Goal: Contribute content: Add original content to the website for others to see

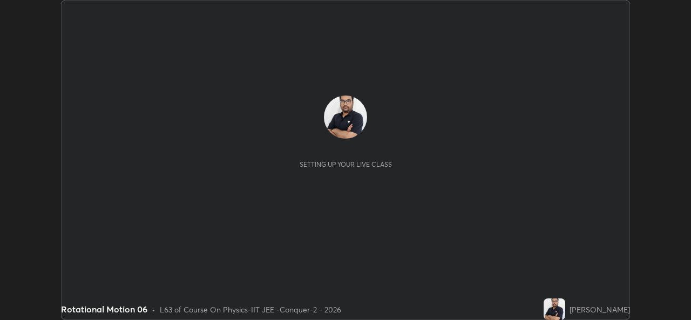
scroll to position [320, 690]
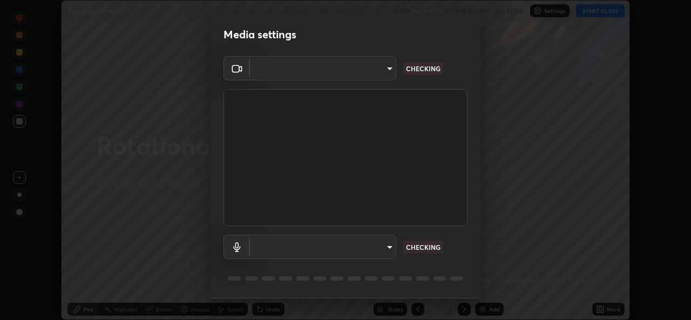
type input "05e0618f62b054dcc40553c7fbd7031c96524e68235480b96fb1515208e4dd7f"
click at [374, 242] on body "Erase all Rotational Motion 06 Recording CLASS STARTS IN 6 MINS Settings START …" at bounding box center [345, 160] width 691 height 320
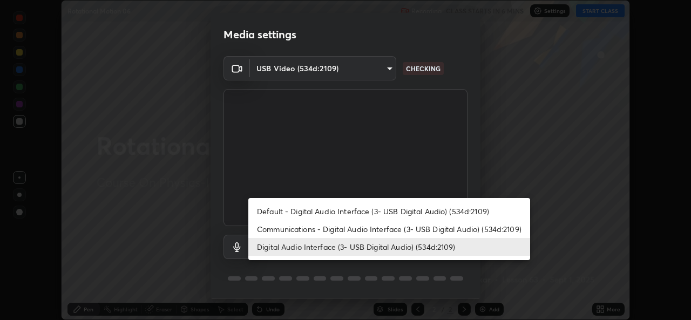
click at [381, 246] on li "Digital Audio Interface (3- USB Digital Audio) (534d:2109)" at bounding box center [389, 247] width 282 height 18
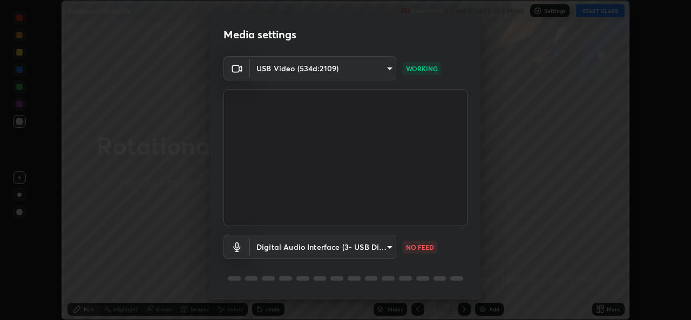
click at [384, 245] on body "Erase all Rotational Motion 06 Recording CLASS STARTS IN 6 MINS Settings START …" at bounding box center [345, 160] width 691 height 320
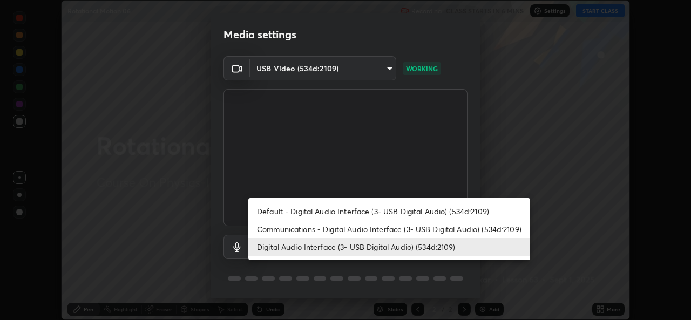
click at [399, 227] on li "Communications - Digital Audio Interface (3- USB Digital Audio) (534d:2109)" at bounding box center [389, 229] width 282 height 18
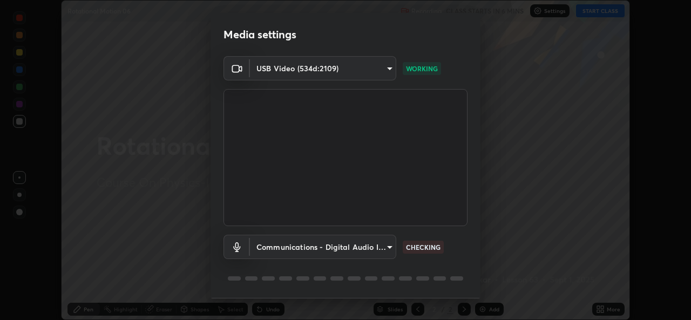
click at [381, 249] on body "Erase all Rotational Motion 06 Recording CLASS STARTS IN 6 MINS Settings START …" at bounding box center [345, 160] width 691 height 320
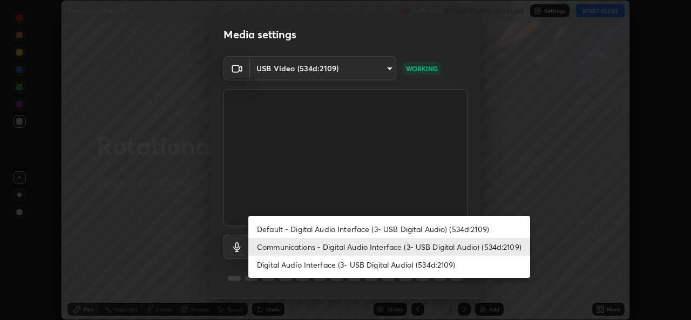
click at [386, 263] on li "Digital Audio Interface (3- USB Digital Audio) (534d:2109)" at bounding box center [389, 265] width 282 height 18
type input "9f550be56df35a7777e3246738e18588b2dd511c7d191a0186286be3b08ef4d4"
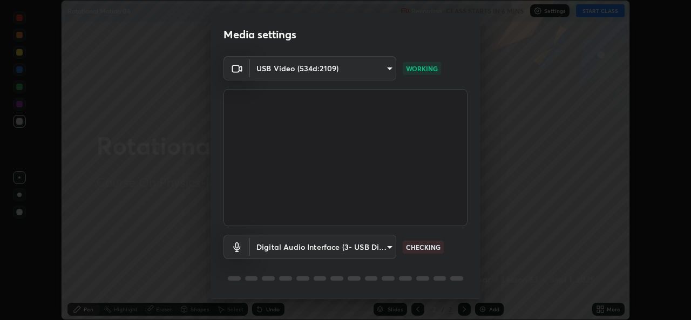
scroll to position [34, 0]
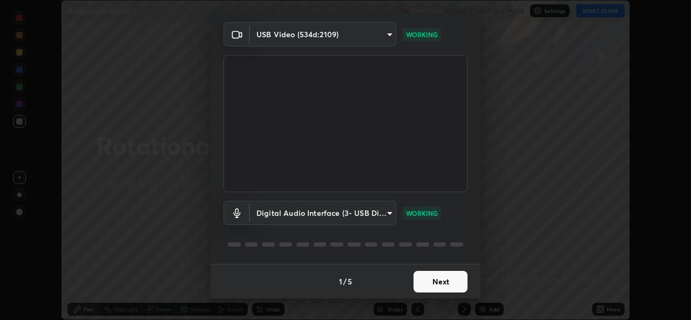
click at [441, 281] on button "Next" at bounding box center [440, 282] width 54 height 22
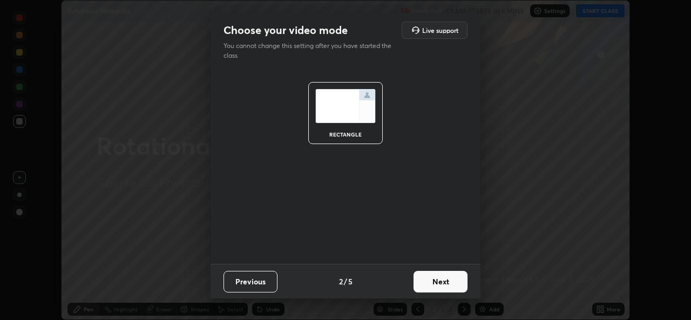
click at [451, 284] on button "Next" at bounding box center [440, 282] width 54 height 22
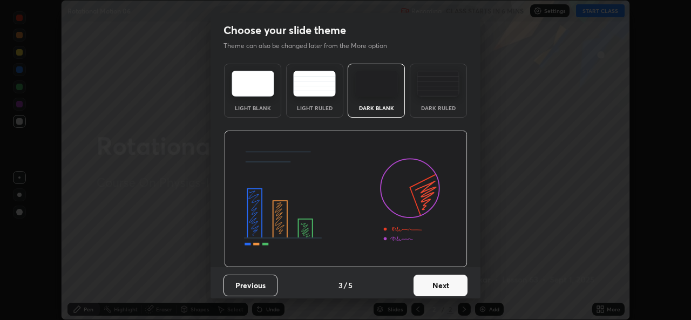
click at [460, 282] on button "Next" at bounding box center [440, 286] width 54 height 22
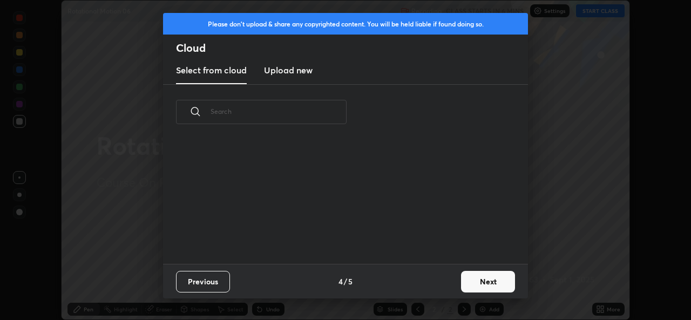
click at [466, 281] on button "Next" at bounding box center [488, 282] width 54 height 22
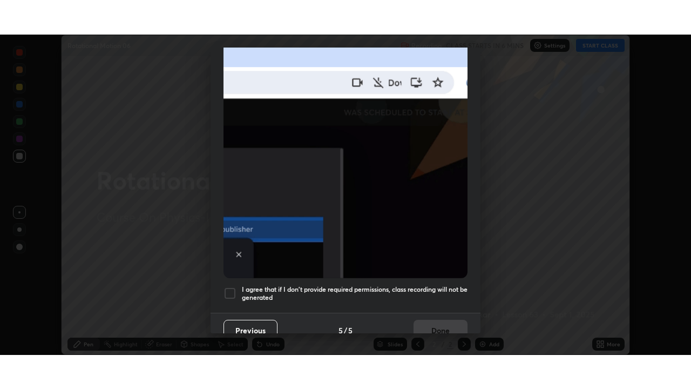
scroll to position [254, 0]
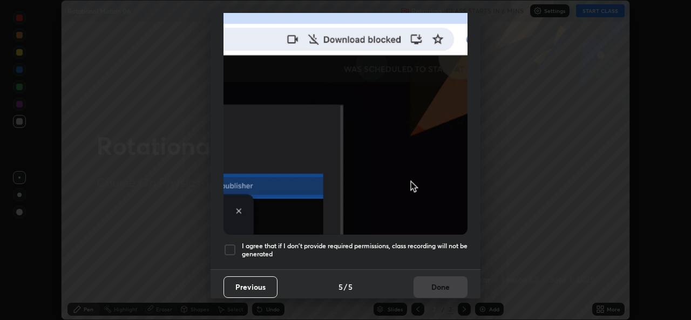
click at [227, 247] on div at bounding box center [229, 249] width 13 height 13
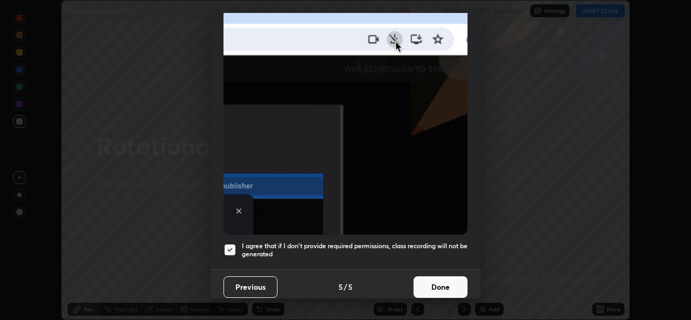
click at [419, 280] on button "Done" at bounding box center [440, 287] width 54 height 22
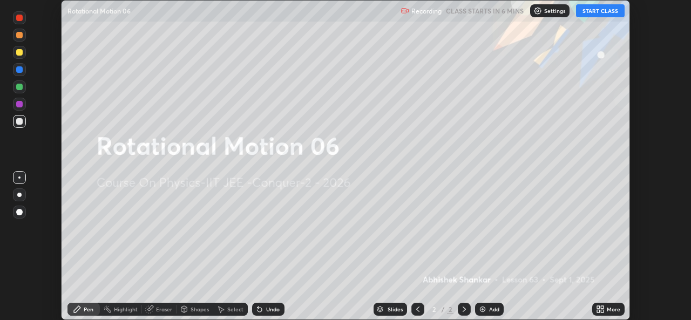
click at [598, 307] on icon at bounding box center [598, 307] width 3 height 3
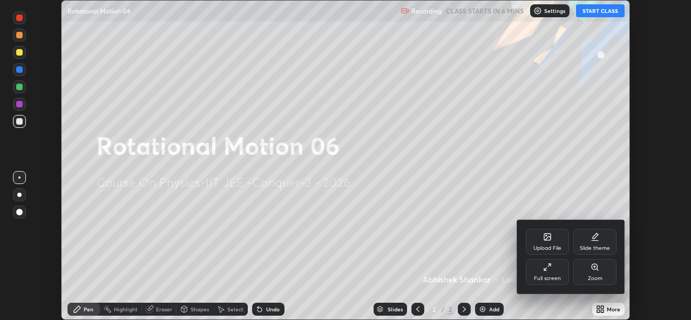
click at [550, 270] on icon at bounding box center [547, 267] width 9 height 9
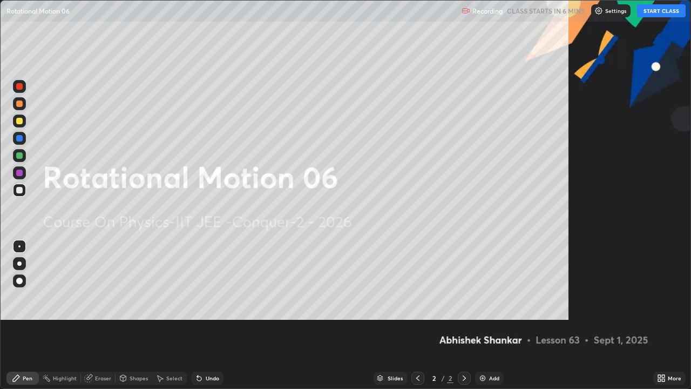
scroll to position [389, 691]
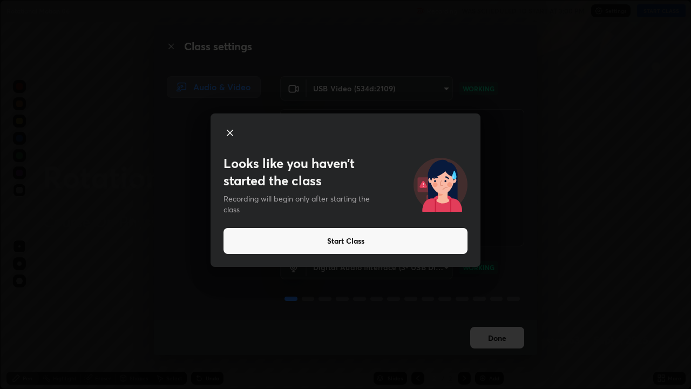
click at [374, 242] on button "Start Class" at bounding box center [345, 241] width 244 height 26
click at [348, 240] on button "Start Class" at bounding box center [345, 241] width 244 height 26
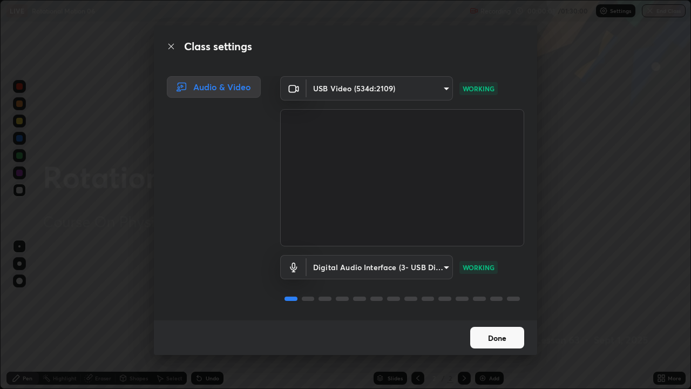
click at [490, 319] on button "Done" at bounding box center [497, 337] width 54 height 22
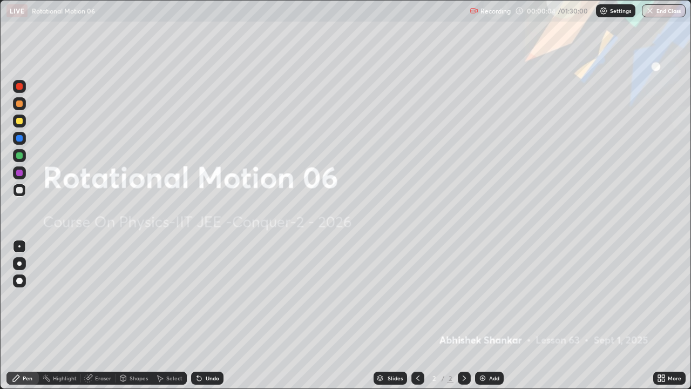
click at [668, 319] on div "More" at bounding box center [673, 377] width 13 height 5
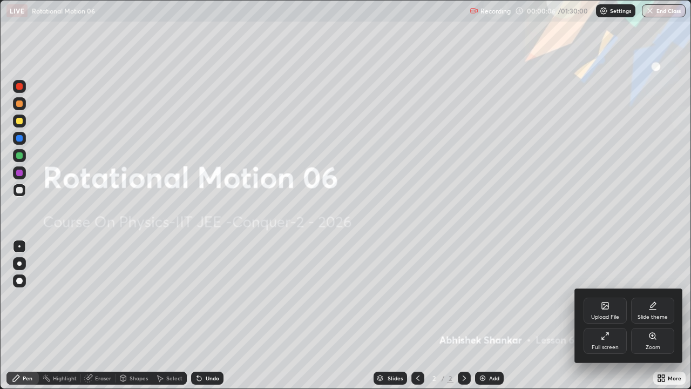
click at [600, 309] on div "Upload File" at bounding box center [604, 310] width 43 height 26
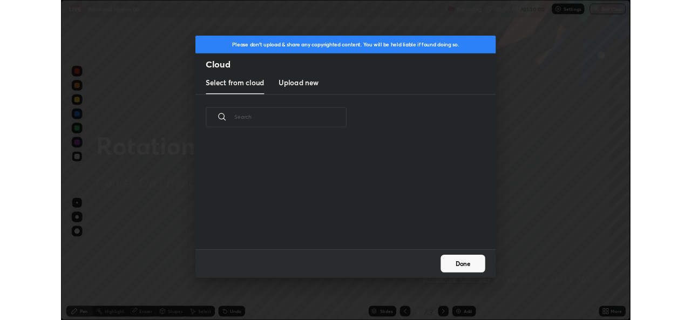
scroll to position [133, 346]
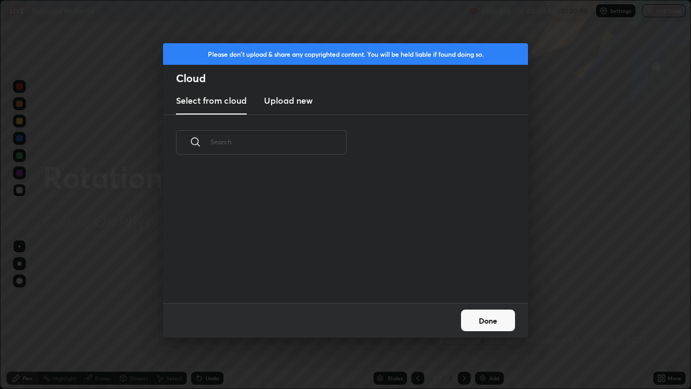
click at [298, 101] on h3 "Upload new" at bounding box center [288, 100] width 49 height 13
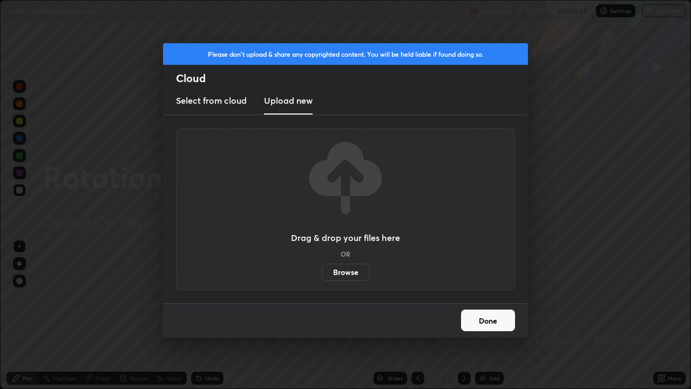
click at [346, 271] on label "Browse" at bounding box center [346, 271] width 48 height 17
click at [322, 271] on input "Browse" at bounding box center [322, 271] width 0 height 17
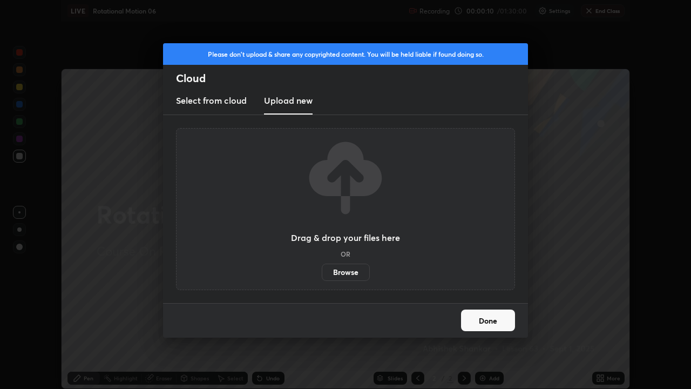
scroll to position [53640, 53269]
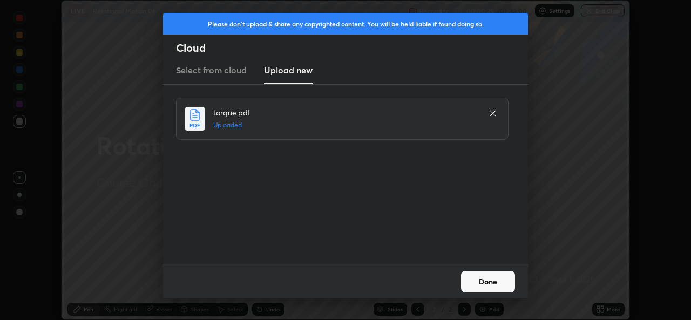
click at [483, 274] on button "Done" at bounding box center [488, 282] width 54 height 22
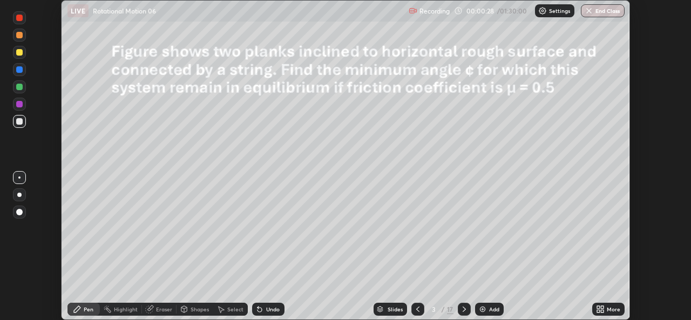
click at [608, 310] on div "More" at bounding box center [613, 308] width 13 height 5
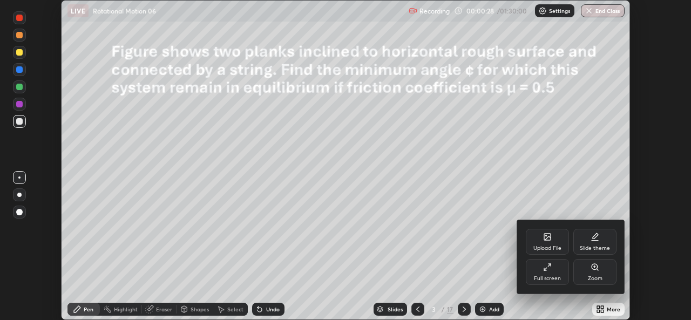
click at [553, 272] on div "Full screen" at bounding box center [547, 272] width 43 height 26
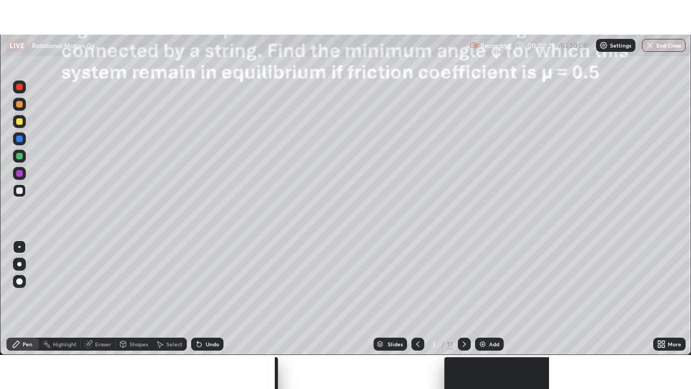
scroll to position [389, 691]
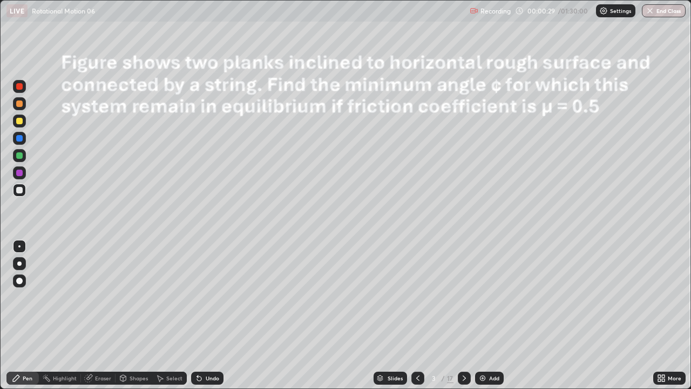
click at [464, 319] on icon at bounding box center [464, 377] width 9 height 9
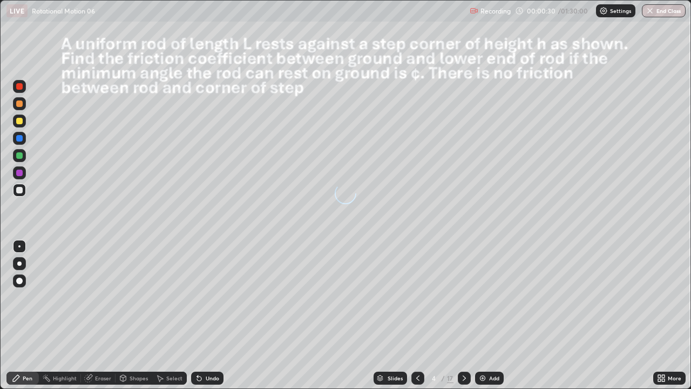
click at [461, 319] on icon at bounding box center [464, 377] width 9 height 9
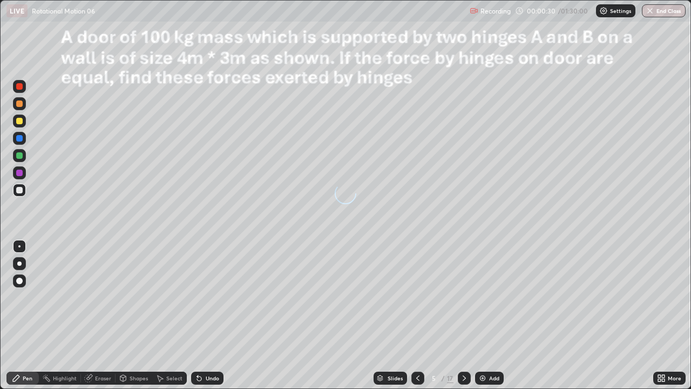
click at [462, 319] on icon at bounding box center [464, 377] width 9 height 9
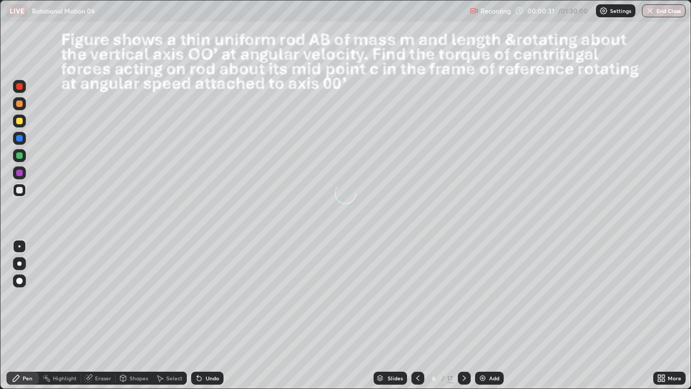
click at [462, 319] on icon at bounding box center [464, 377] width 9 height 9
click at [463, 319] on icon at bounding box center [463, 377] width 3 height 5
click at [461, 319] on icon at bounding box center [464, 377] width 9 height 9
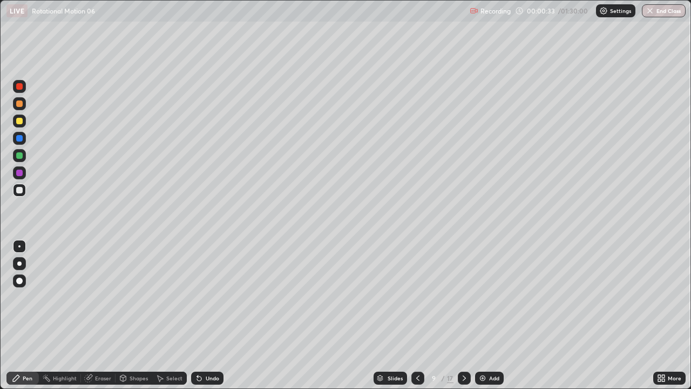
click at [462, 319] on div at bounding box center [464, 377] width 13 height 13
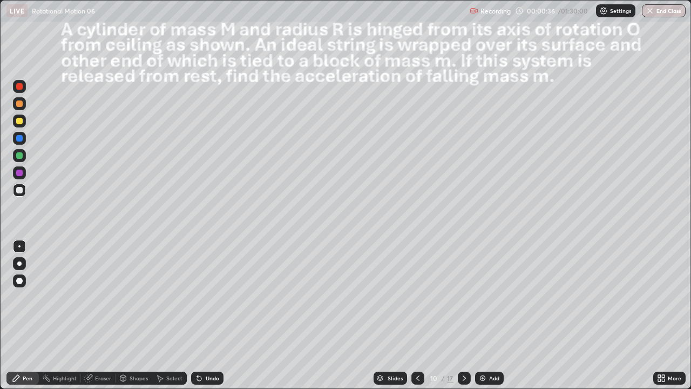
click at [462, 319] on icon at bounding box center [463, 377] width 3 height 5
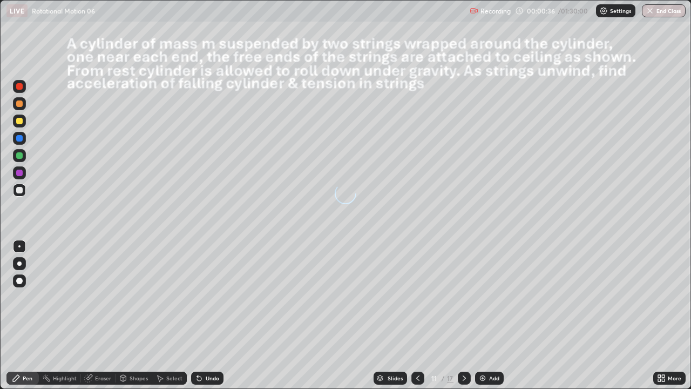
click at [464, 319] on icon at bounding box center [464, 377] width 9 height 9
click at [462, 319] on icon at bounding box center [464, 377] width 9 height 9
click at [464, 319] on icon at bounding box center [464, 377] width 9 height 9
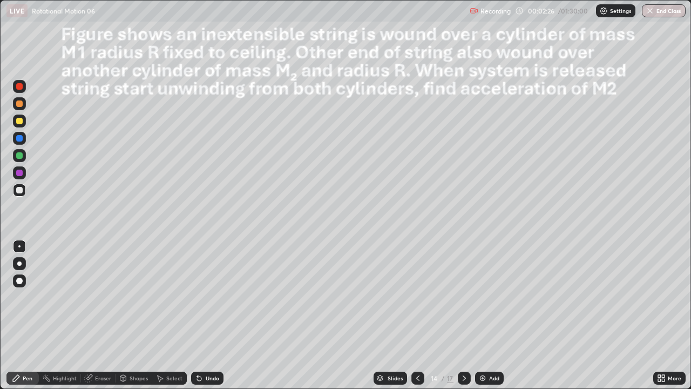
click at [131, 319] on div "Shapes" at bounding box center [139, 377] width 18 height 5
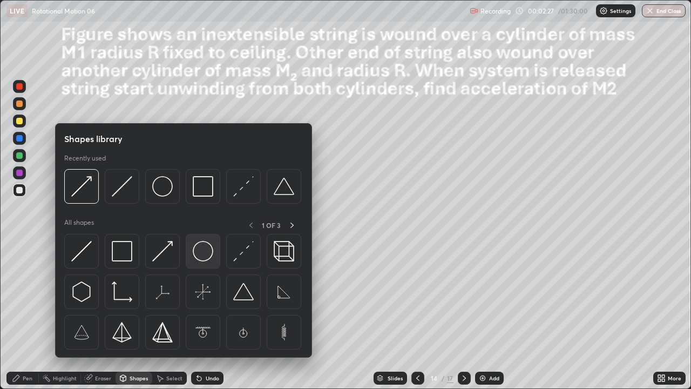
click at [201, 252] on img at bounding box center [203, 251] width 21 height 21
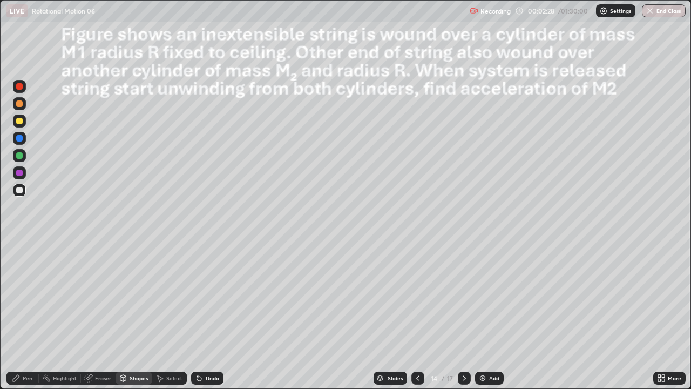
click at [20, 118] on div at bounding box center [19, 121] width 6 height 6
click at [167, 319] on div "Select" at bounding box center [174, 377] width 16 height 5
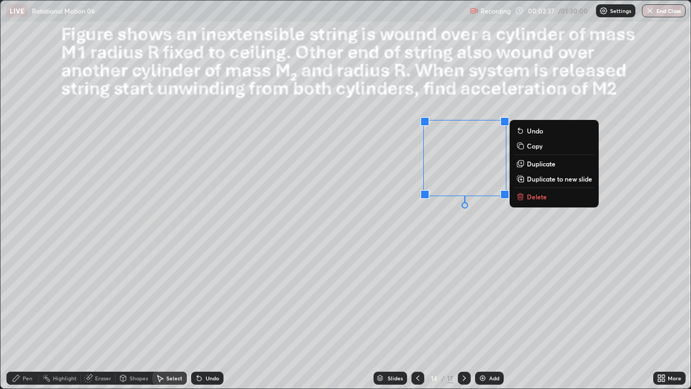
click at [533, 162] on p "Duplicate" at bounding box center [541, 163] width 29 height 9
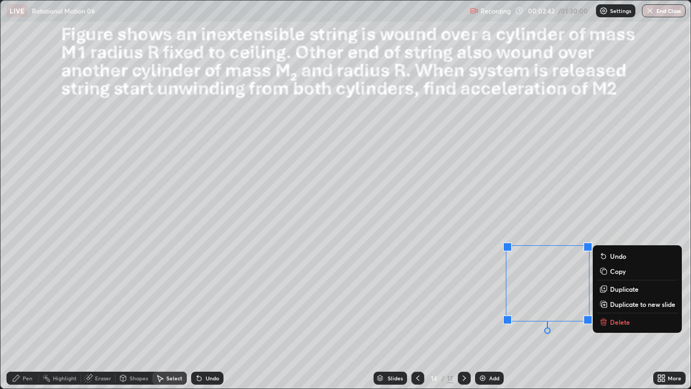
click at [133, 319] on div "Shapes" at bounding box center [139, 377] width 18 height 5
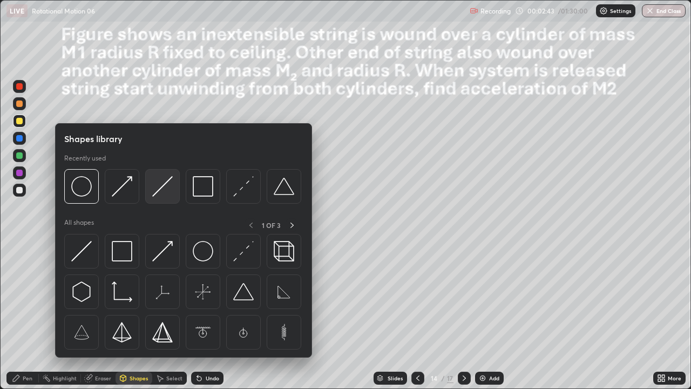
click at [160, 183] on img at bounding box center [162, 186] width 21 height 21
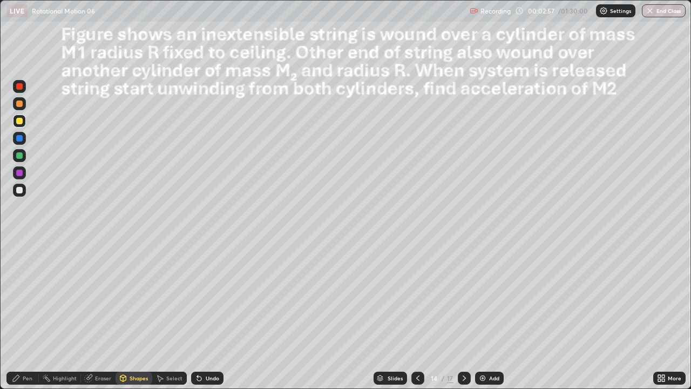
click at [28, 319] on div "Pen" at bounding box center [28, 377] width 10 height 5
click at [20, 192] on div at bounding box center [19, 190] width 6 height 6
click at [21, 122] on div at bounding box center [19, 121] width 6 height 6
click at [21, 190] on div at bounding box center [19, 190] width 6 height 6
click at [211, 319] on div "Undo" at bounding box center [212, 377] width 13 height 5
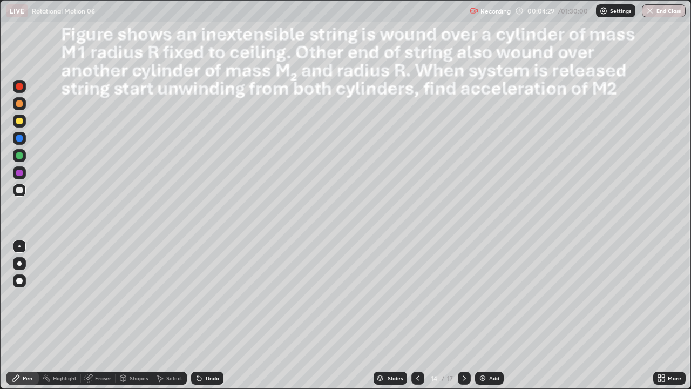
click at [19, 124] on div at bounding box center [19, 121] width 6 height 6
click at [22, 188] on div at bounding box center [19, 190] width 6 height 6
click at [206, 319] on div "Undo" at bounding box center [212, 377] width 13 height 5
click at [208, 319] on div "Undo" at bounding box center [212, 377] width 13 height 5
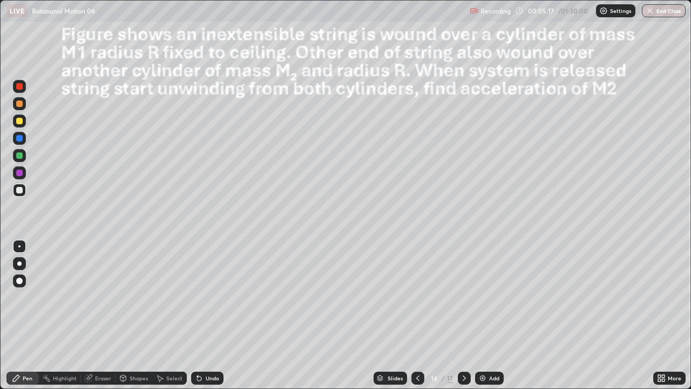
click at [208, 319] on div "Undo" at bounding box center [212, 377] width 13 height 5
click at [206, 319] on div "Undo" at bounding box center [212, 377] width 13 height 5
click at [197, 319] on icon at bounding box center [197, 375] width 1 height 1
click at [206, 319] on div "Undo" at bounding box center [207, 377] width 32 height 13
click at [23, 121] on div at bounding box center [19, 120] width 13 height 13
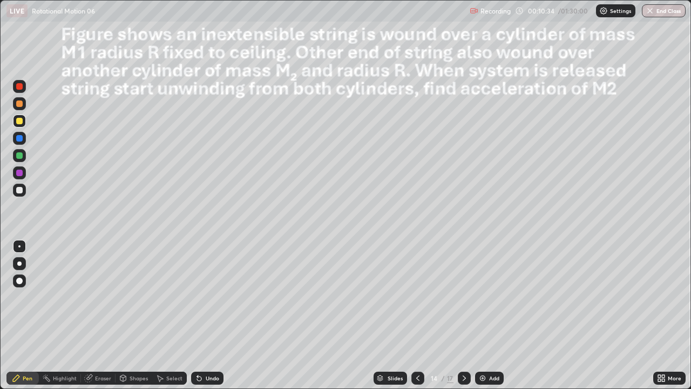
click at [208, 319] on div "Undo" at bounding box center [212, 377] width 13 height 5
click at [461, 319] on icon at bounding box center [464, 377] width 9 height 9
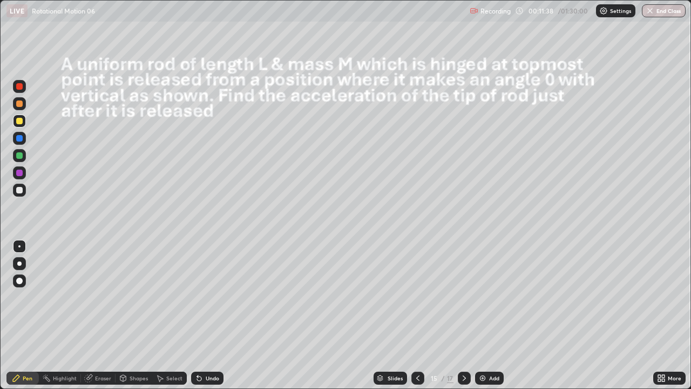
click at [209, 319] on div "Undo" at bounding box center [207, 377] width 32 height 13
click at [15, 190] on div at bounding box center [19, 189] width 13 height 13
click at [130, 319] on div "Shapes" at bounding box center [133, 377] width 37 height 13
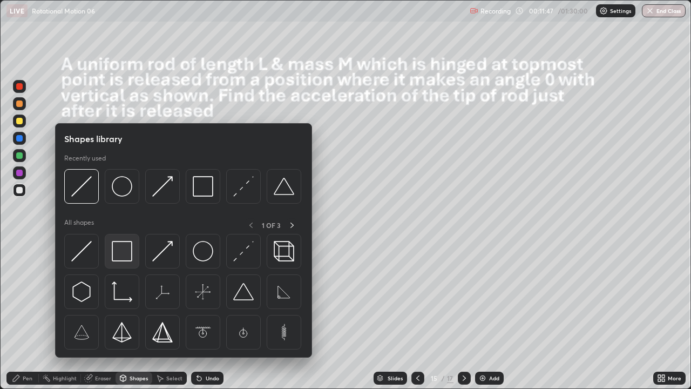
click at [126, 256] on img at bounding box center [122, 251] width 21 height 21
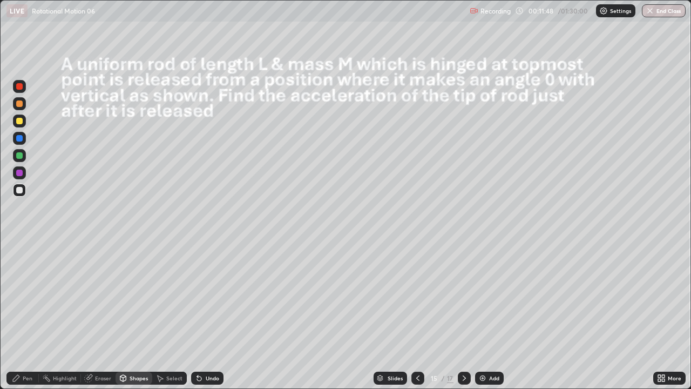
click at [21, 122] on div at bounding box center [19, 121] width 6 height 6
click at [173, 319] on div "Select" at bounding box center [174, 377] width 16 height 5
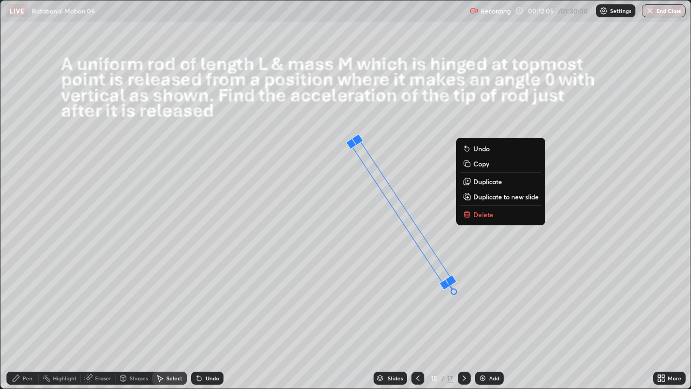
click at [181, 319] on div "34 ° Undo Copy Duplicate Duplicate to new slide Delete" at bounding box center [346, 194] width 690 height 387
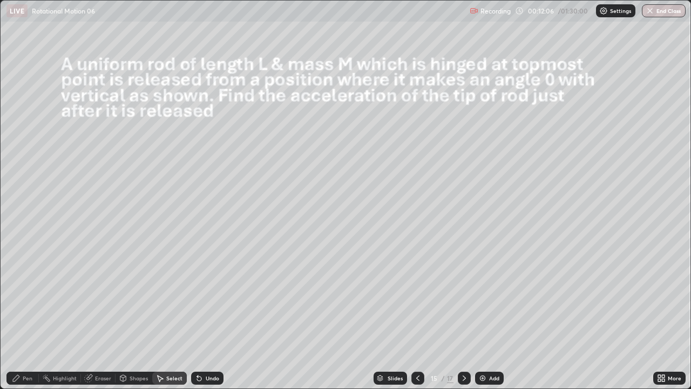
click at [132, 319] on div "Shapes" at bounding box center [139, 377] width 18 height 5
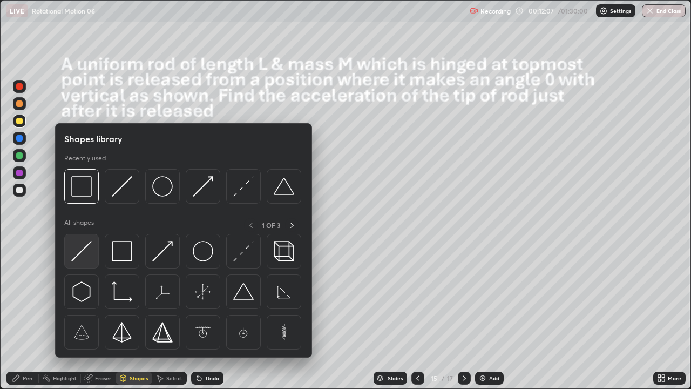
click at [93, 255] on div at bounding box center [81, 251] width 35 height 35
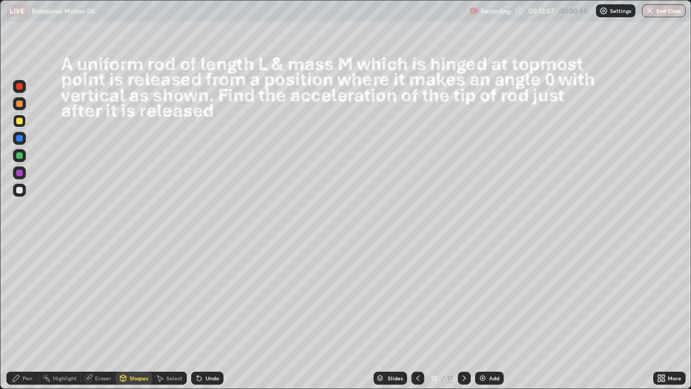
click at [22, 192] on div at bounding box center [19, 190] width 6 height 6
click at [28, 319] on div "Pen" at bounding box center [28, 377] width 10 height 5
click at [22, 156] on div at bounding box center [19, 155] width 6 height 6
click at [139, 319] on div "Shapes" at bounding box center [139, 377] width 18 height 5
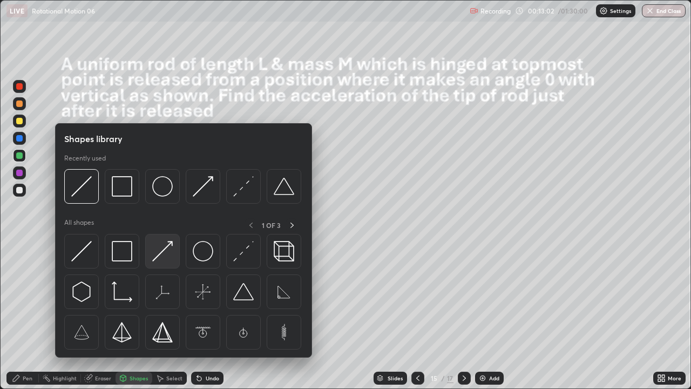
click at [170, 249] on img at bounding box center [162, 251] width 21 height 21
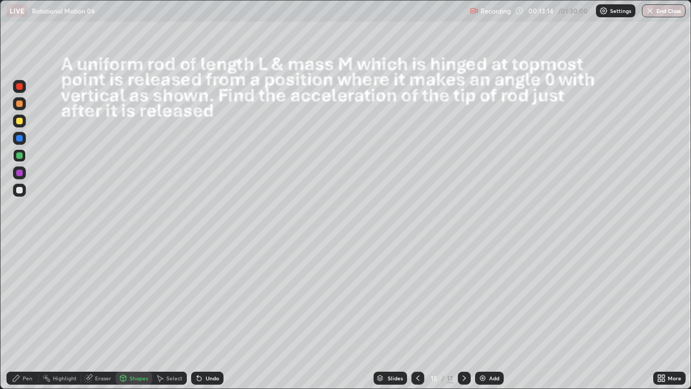
click at [26, 319] on div "Pen" at bounding box center [28, 377] width 10 height 5
click at [24, 188] on div at bounding box center [19, 189] width 13 height 13
click at [21, 120] on div at bounding box center [19, 121] width 6 height 6
click at [19, 155] on div at bounding box center [19, 155] width 6 height 6
click at [19, 190] on div at bounding box center [19, 190] width 6 height 6
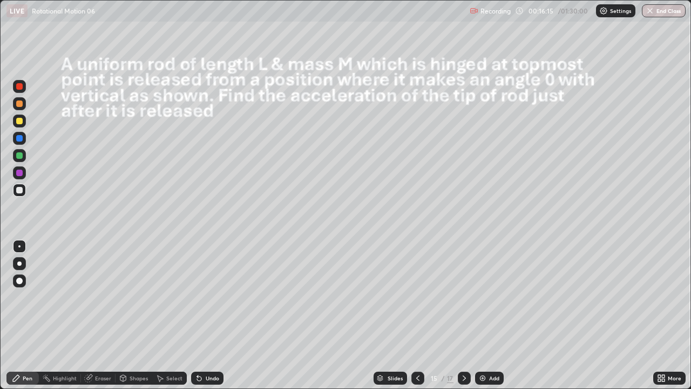
click at [20, 119] on div at bounding box center [19, 121] width 6 height 6
click at [463, 319] on icon at bounding box center [464, 377] width 9 height 9
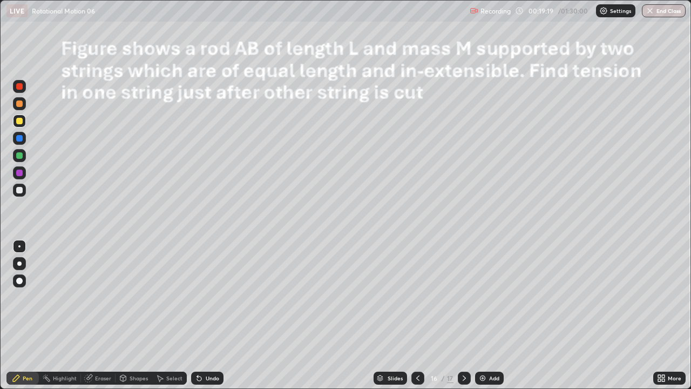
click at [461, 319] on icon at bounding box center [464, 377] width 9 height 9
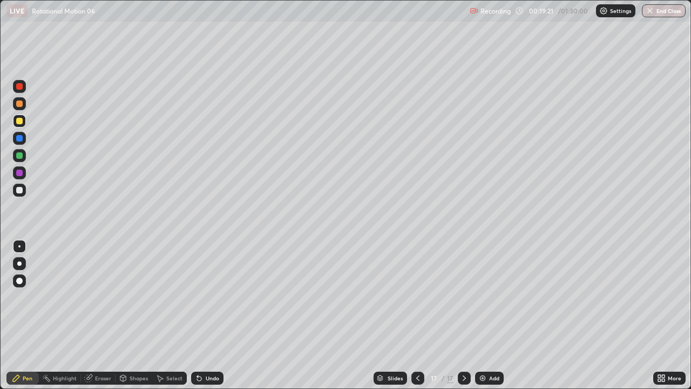
click at [417, 319] on icon at bounding box center [417, 377] width 9 height 9
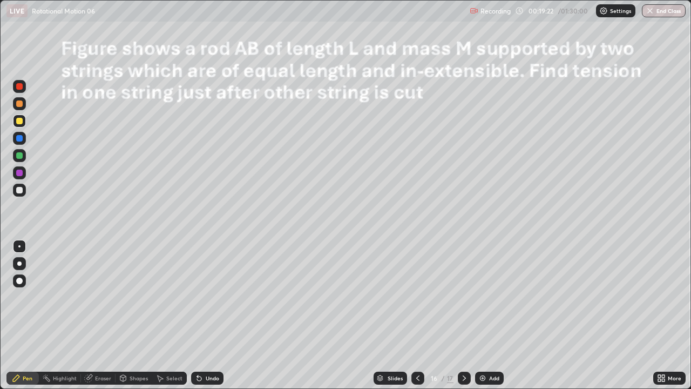
click at [134, 319] on div "Shapes" at bounding box center [139, 377] width 18 height 5
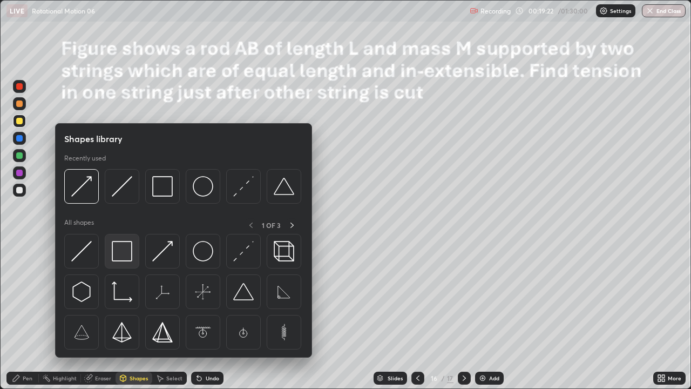
click at [126, 257] on img at bounding box center [122, 251] width 21 height 21
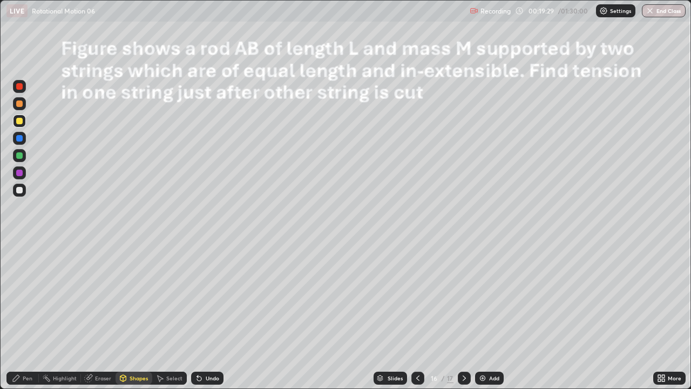
click at [138, 319] on div "Shapes" at bounding box center [139, 377] width 18 height 5
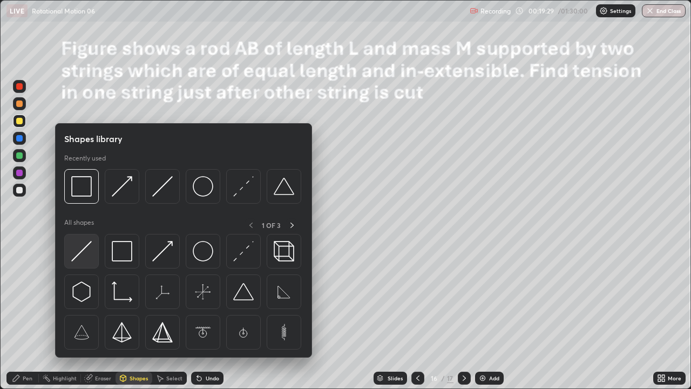
click at [87, 255] on img at bounding box center [81, 251] width 21 height 21
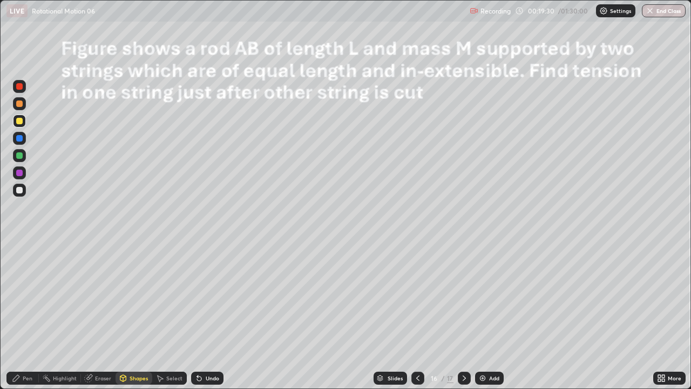
click at [25, 156] on div at bounding box center [19, 155] width 13 height 13
click at [30, 319] on div "Pen" at bounding box center [28, 377] width 10 height 5
click at [17, 195] on div at bounding box center [19, 189] width 13 height 13
click at [20, 121] on div at bounding box center [19, 121] width 6 height 6
click at [21, 188] on div at bounding box center [19, 190] width 6 height 6
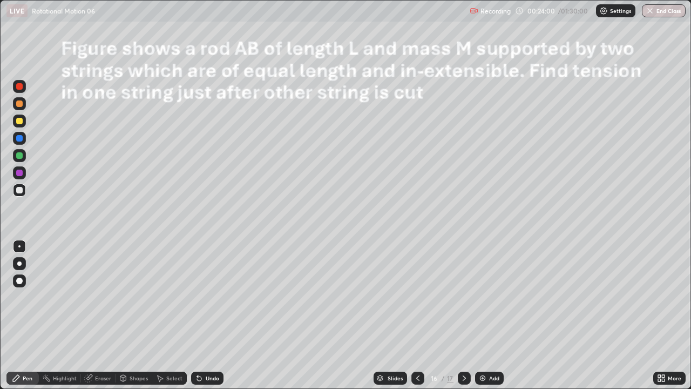
click at [22, 119] on div at bounding box center [19, 121] width 6 height 6
click at [18, 189] on div at bounding box center [19, 190] width 6 height 6
click at [463, 319] on icon at bounding box center [464, 377] width 9 height 9
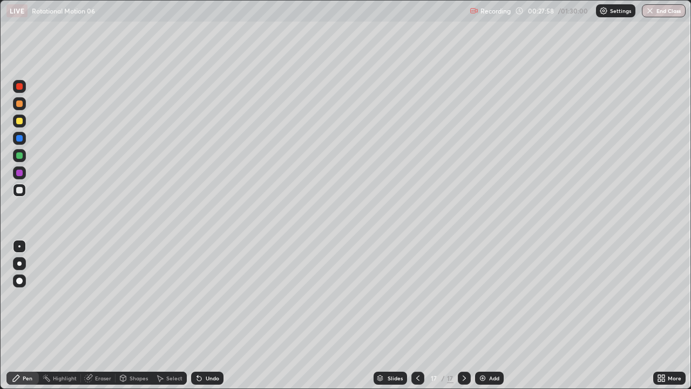
click at [20, 121] on div at bounding box center [19, 121] width 6 height 6
click at [18, 185] on div at bounding box center [19, 189] width 13 height 13
click at [22, 121] on div at bounding box center [19, 121] width 6 height 6
click at [20, 187] on div at bounding box center [19, 190] width 6 height 6
click at [18, 123] on div at bounding box center [19, 121] width 6 height 6
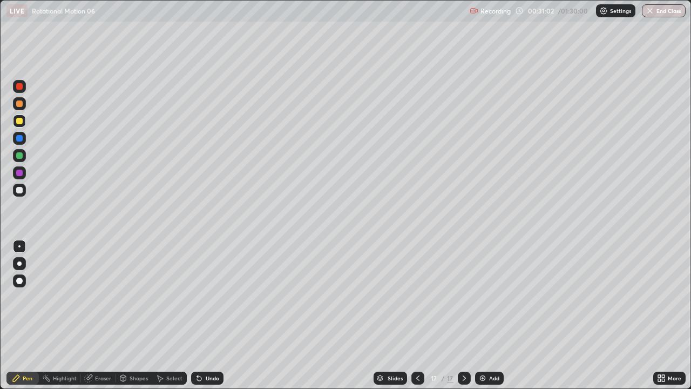
click at [21, 188] on div at bounding box center [19, 190] width 6 height 6
click at [487, 319] on div "Add" at bounding box center [489, 377] width 29 height 13
click at [19, 121] on div at bounding box center [19, 121] width 6 height 6
click at [215, 319] on div "Undo" at bounding box center [212, 377] width 13 height 5
click at [20, 190] on div at bounding box center [19, 190] width 6 height 6
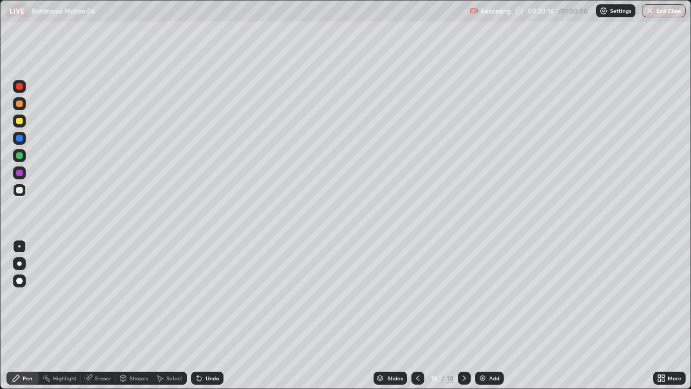
click at [22, 120] on div at bounding box center [19, 121] width 6 height 6
click at [20, 154] on div at bounding box center [19, 155] width 6 height 6
click at [136, 319] on div "Shapes" at bounding box center [133, 377] width 37 height 13
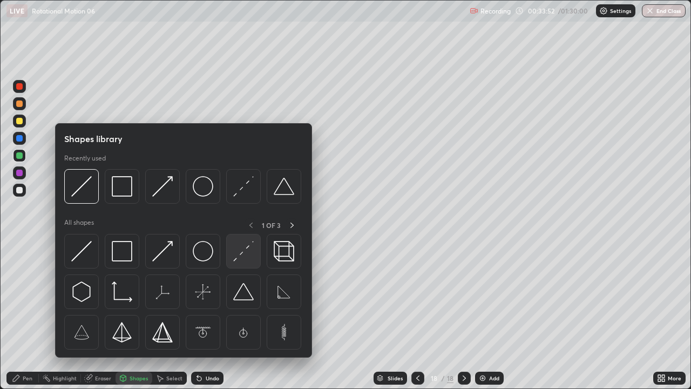
click at [236, 250] on img at bounding box center [243, 251] width 21 height 21
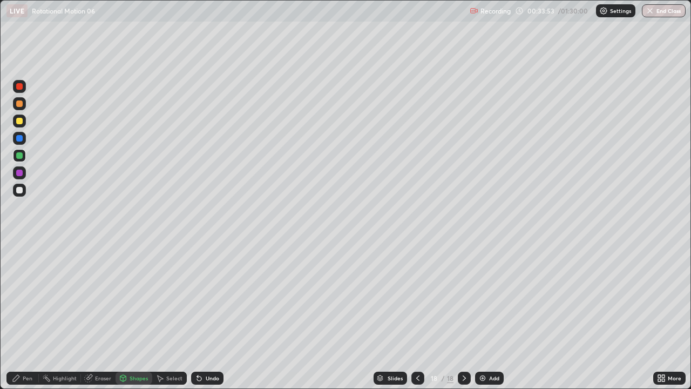
click at [20, 120] on div at bounding box center [19, 121] width 6 height 6
click at [26, 319] on div "Pen" at bounding box center [22, 377] width 32 height 13
click at [134, 319] on div "Shapes" at bounding box center [139, 377] width 18 height 5
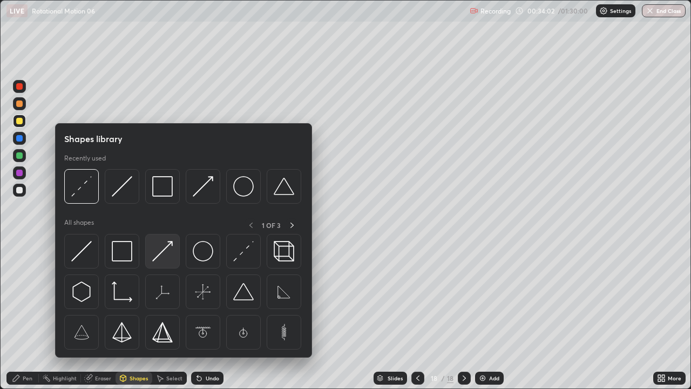
click at [167, 254] on img at bounding box center [162, 251] width 21 height 21
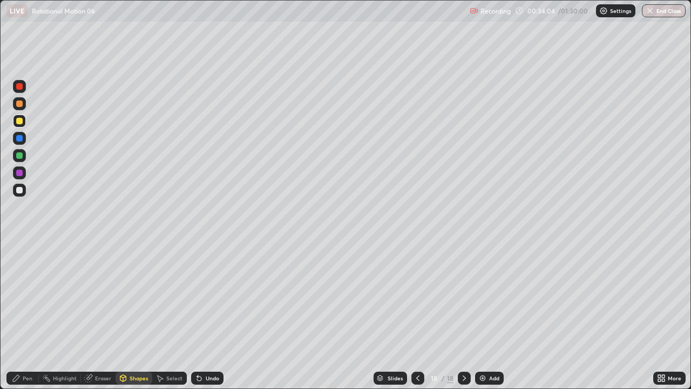
click at [21, 155] on div at bounding box center [19, 155] width 6 height 6
click at [28, 319] on div "Pen" at bounding box center [22, 377] width 32 height 13
click at [22, 188] on div at bounding box center [19, 190] width 6 height 6
click at [206, 319] on div "Undo" at bounding box center [212, 377] width 13 height 5
click at [212, 319] on div "Undo" at bounding box center [212, 377] width 13 height 5
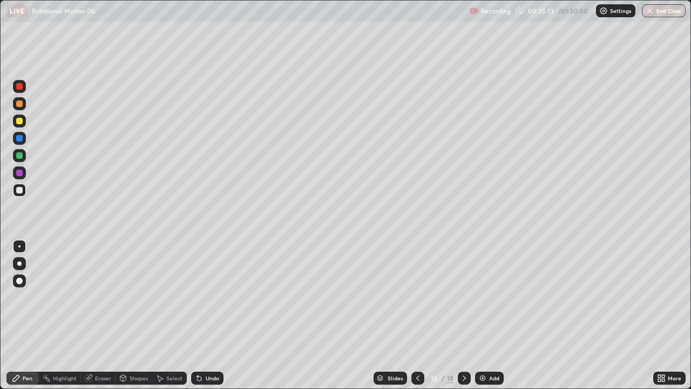
click at [212, 319] on div "Undo" at bounding box center [207, 377] width 32 height 13
click at [475, 319] on div "Add" at bounding box center [489, 377] width 29 height 13
click at [21, 120] on div at bounding box center [19, 121] width 6 height 6
click at [21, 191] on div at bounding box center [19, 190] width 6 height 6
click at [134, 319] on div "Shapes" at bounding box center [139, 377] width 18 height 5
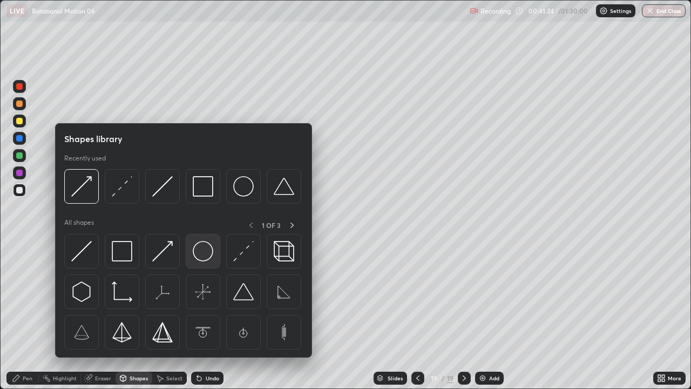
click at [205, 247] on img at bounding box center [203, 251] width 21 height 21
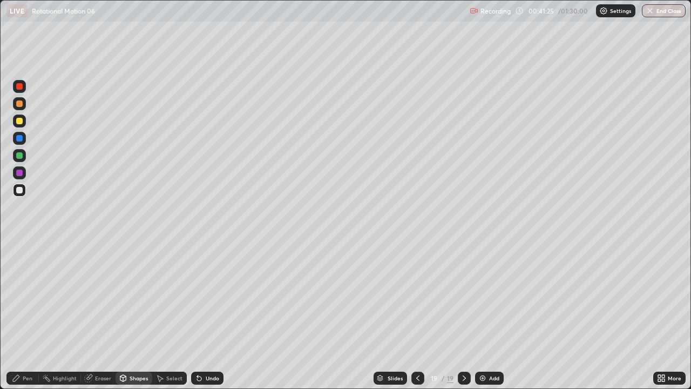
click at [18, 119] on div at bounding box center [19, 121] width 6 height 6
click at [135, 319] on div "Shapes" at bounding box center [133, 377] width 37 height 13
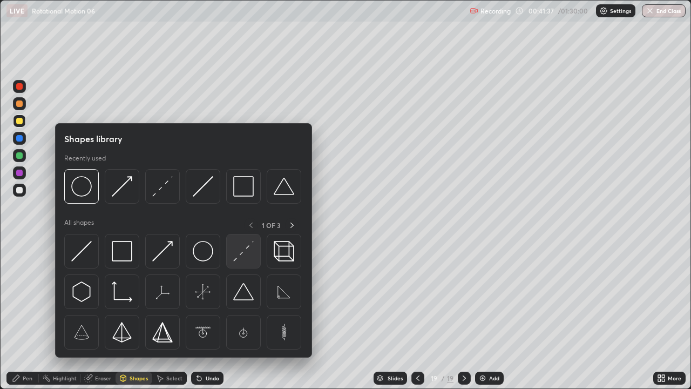
click at [238, 254] on img at bounding box center [243, 251] width 21 height 21
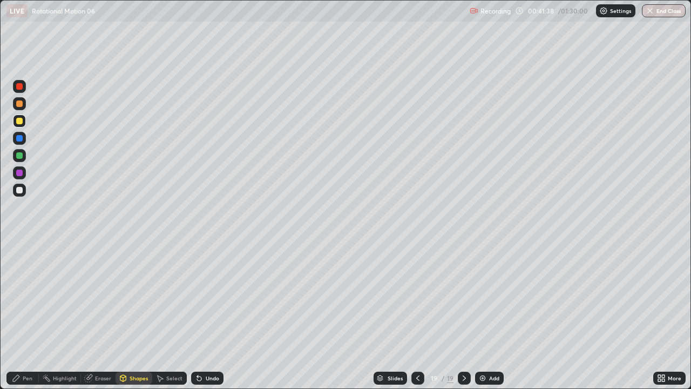
click at [21, 156] on div at bounding box center [19, 155] width 6 height 6
click at [23, 319] on div "Pen" at bounding box center [22, 377] width 32 height 13
click at [24, 189] on div at bounding box center [19, 189] width 13 height 13
click at [176, 319] on div "Select" at bounding box center [174, 377] width 16 height 5
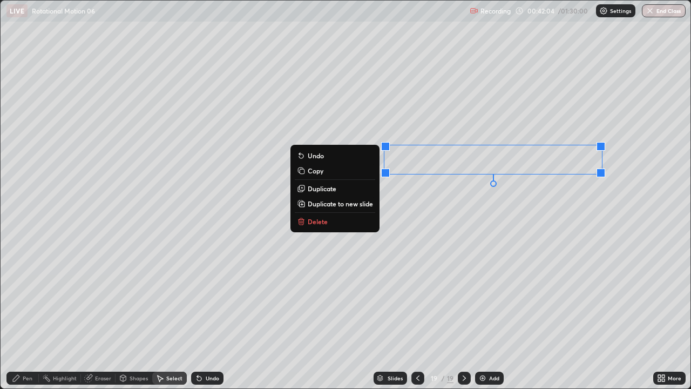
click at [569, 216] on div "0 ° Undo Copy Duplicate Duplicate to new slide Delete" at bounding box center [346, 194] width 690 height 387
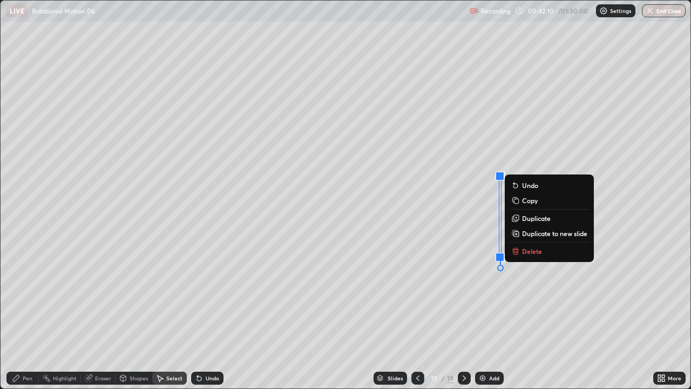
click at [532, 295] on div "0 ° Undo Copy Duplicate Duplicate to new slide Delete" at bounding box center [346, 194] width 690 height 387
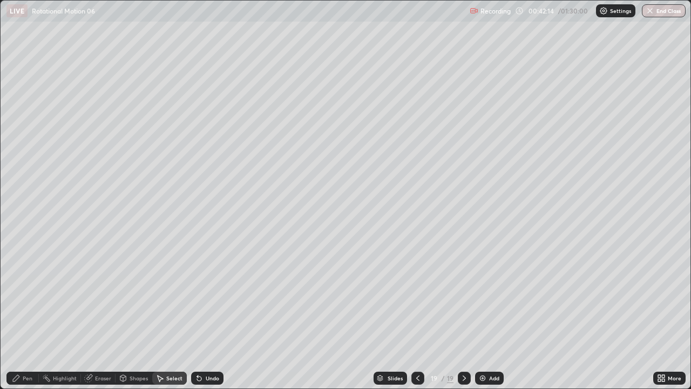
click at [32, 319] on div "Pen" at bounding box center [22, 377] width 32 height 13
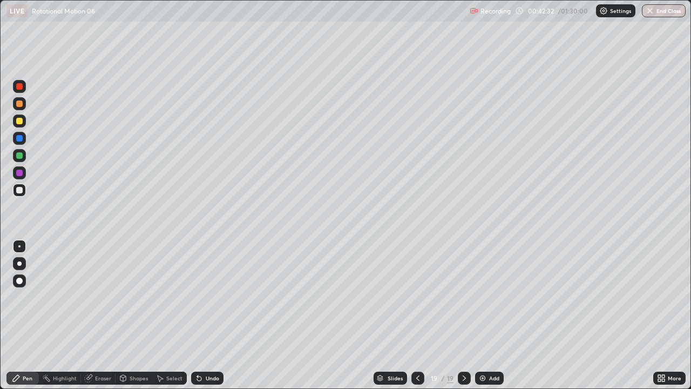
click at [417, 319] on icon at bounding box center [417, 377] width 9 height 9
click at [463, 319] on icon at bounding box center [463, 377] width 3 height 5
click at [21, 119] on div at bounding box center [19, 121] width 6 height 6
click at [21, 190] on div at bounding box center [19, 190] width 6 height 6
click at [132, 319] on div "Shapes" at bounding box center [139, 377] width 18 height 5
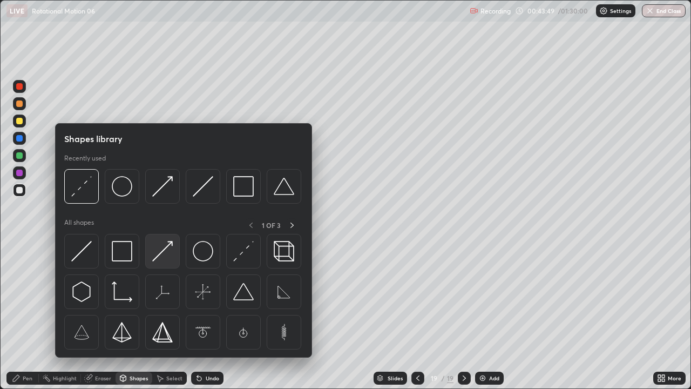
click at [174, 250] on div at bounding box center [162, 251] width 35 height 35
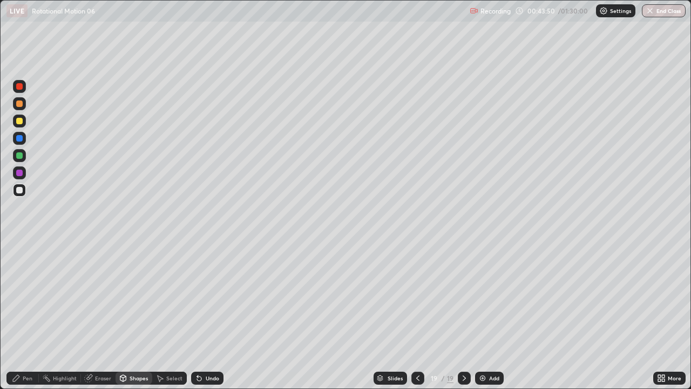
click at [22, 157] on div at bounding box center [19, 155] width 13 height 13
click at [21, 137] on div at bounding box center [19, 138] width 6 height 6
click at [168, 319] on div "Select" at bounding box center [174, 377] width 16 height 5
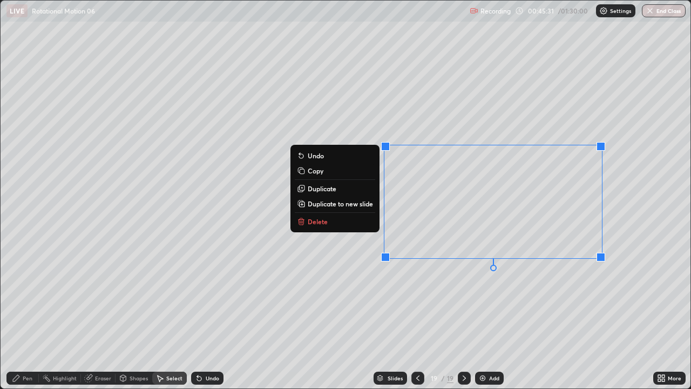
click at [332, 186] on p "Duplicate" at bounding box center [322, 188] width 29 height 9
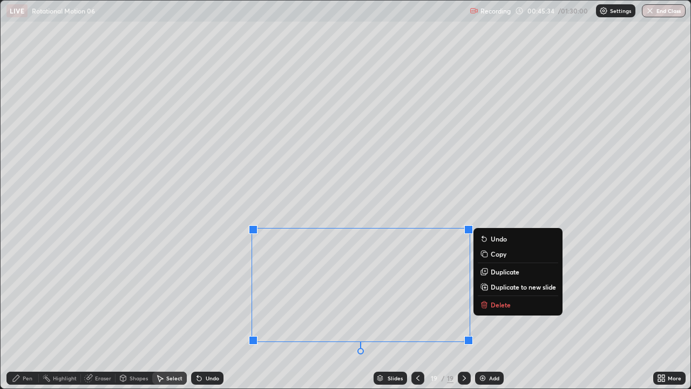
click at [561, 204] on div "0 ° Undo Copy Duplicate Duplicate to new slide Delete" at bounding box center [346, 194] width 690 height 387
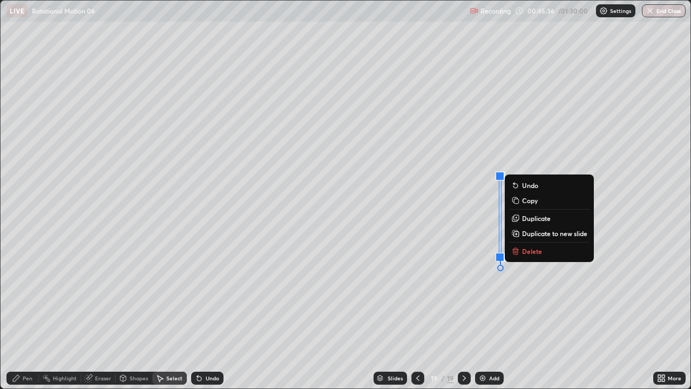
click at [530, 215] on p "Duplicate" at bounding box center [536, 218] width 29 height 9
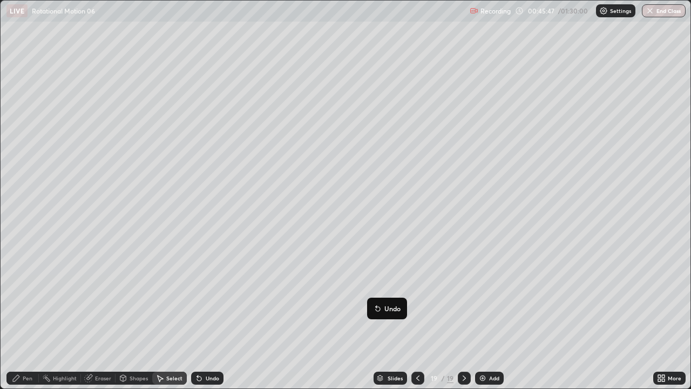
click at [491, 291] on div "0 ° Undo Copy Duplicate Duplicate to new slide Delete" at bounding box center [346, 194] width 690 height 387
click at [30, 319] on div "Pen" at bounding box center [28, 377] width 10 height 5
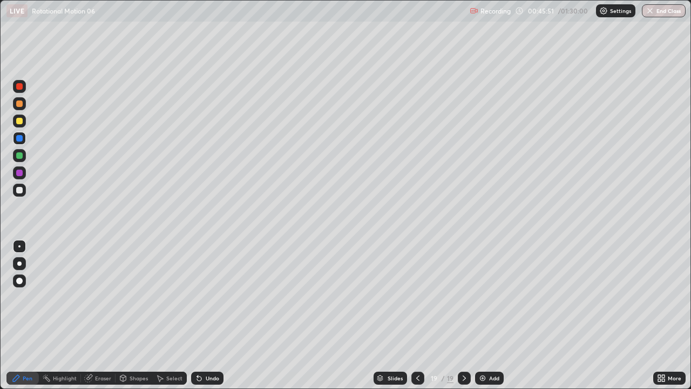
click at [25, 188] on div at bounding box center [19, 189] width 13 height 13
click at [18, 191] on div at bounding box center [19, 190] width 6 height 6
click at [138, 319] on div "Shapes" at bounding box center [139, 377] width 18 height 5
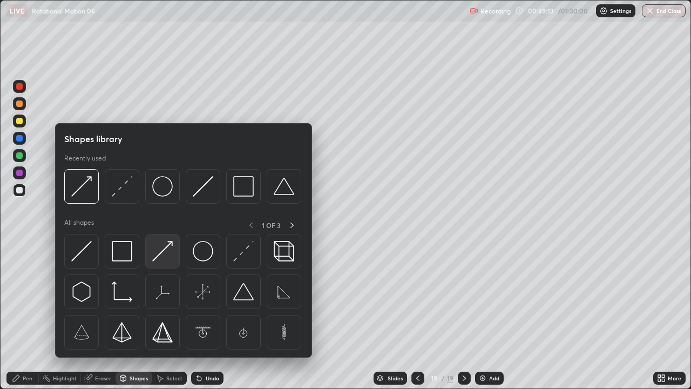
click at [164, 250] on img at bounding box center [162, 251] width 21 height 21
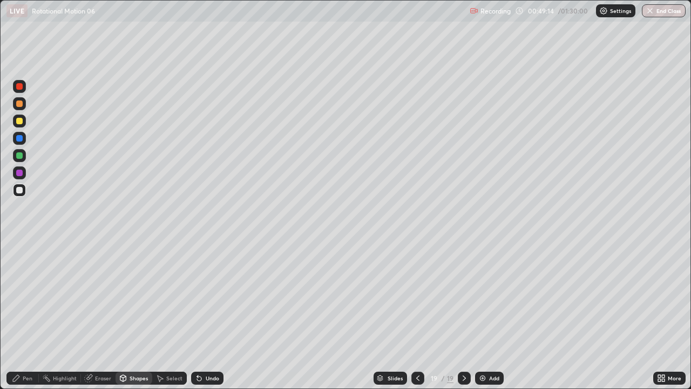
click at [18, 119] on div at bounding box center [19, 121] width 6 height 6
click at [22, 151] on div at bounding box center [19, 155] width 13 height 13
click at [139, 319] on div "Shapes" at bounding box center [139, 377] width 18 height 5
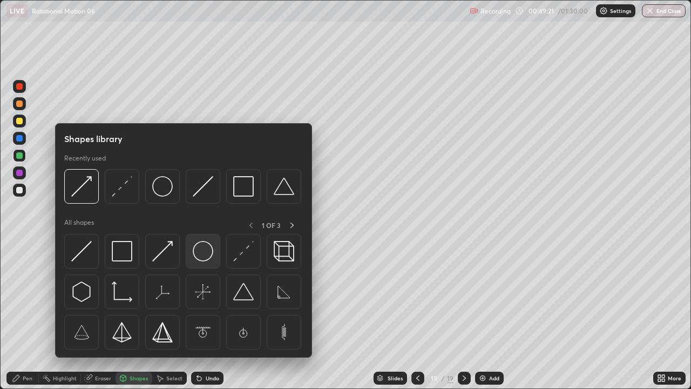
click at [201, 254] on img at bounding box center [203, 251] width 21 height 21
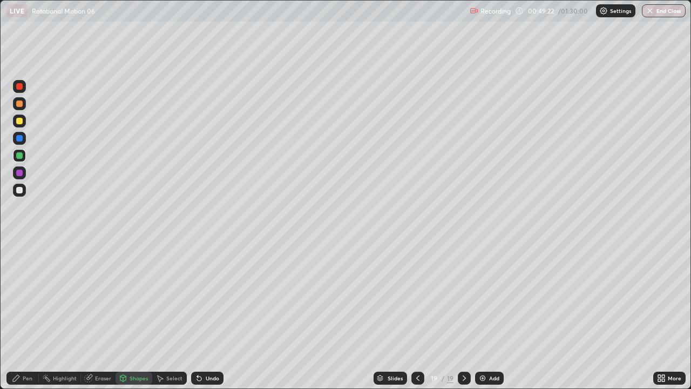
click at [162, 319] on div "Select" at bounding box center [169, 377] width 35 height 13
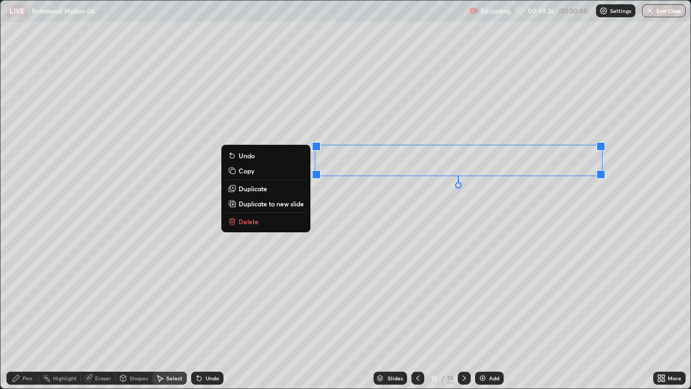
click at [140, 319] on div "Shapes" at bounding box center [133, 377] width 37 height 13
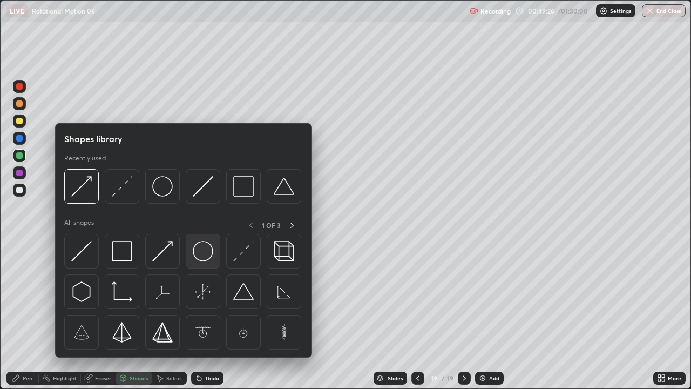
click at [201, 248] on img at bounding box center [203, 251] width 21 height 21
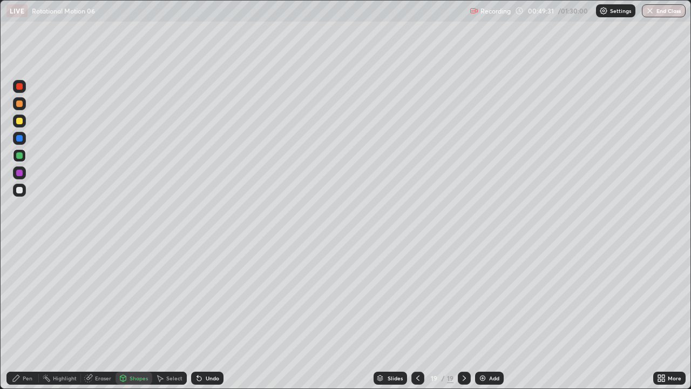
click at [169, 319] on div "Select" at bounding box center [174, 377] width 16 height 5
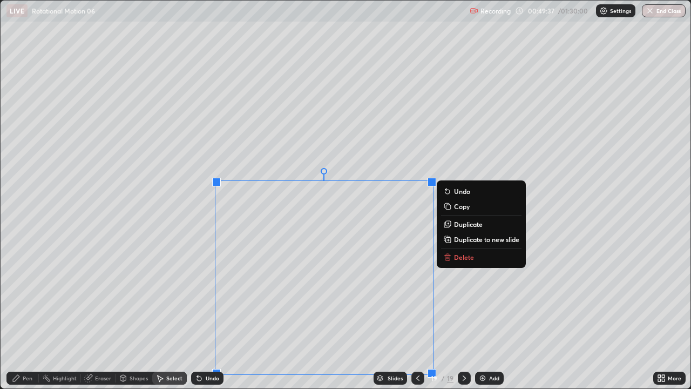
click at [155, 251] on div "0 ° Undo Copy Duplicate Duplicate to new slide Delete" at bounding box center [346, 194] width 690 height 387
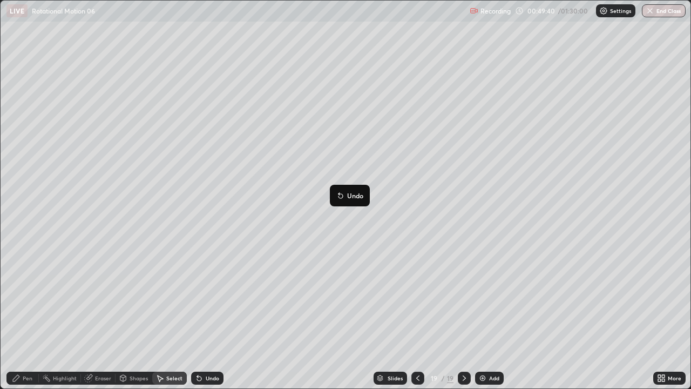
click at [188, 201] on div "0 ° Undo Copy Duplicate Duplicate to new slide Delete" at bounding box center [346, 194] width 690 height 387
click at [22, 319] on div "Pen" at bounding box center [22, 377] width 32 height 13
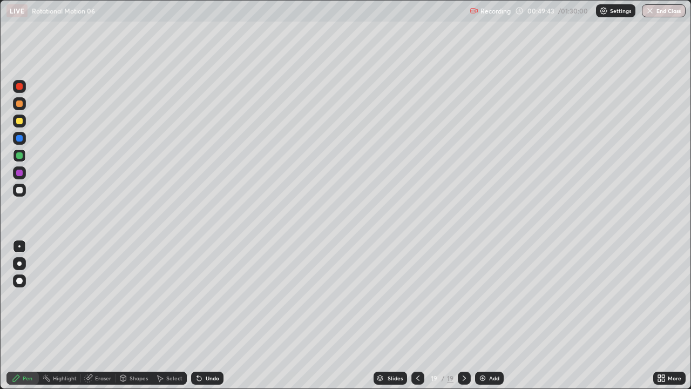
click at [20, 185] on div at bounding box center [19, 189] width 13 height 13
click at [206, 319] on div "Undo" at bounding box center [207, 377] width 32 height 13
click at [171, 319] on div "Select" at bounding box center [174, 377] width 16 height 5
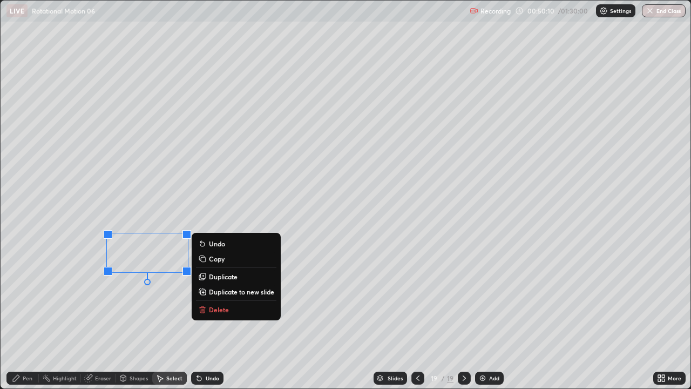
click at [25, 319] on div "Pen" at bounding box center [22, 377] width 32 height 13
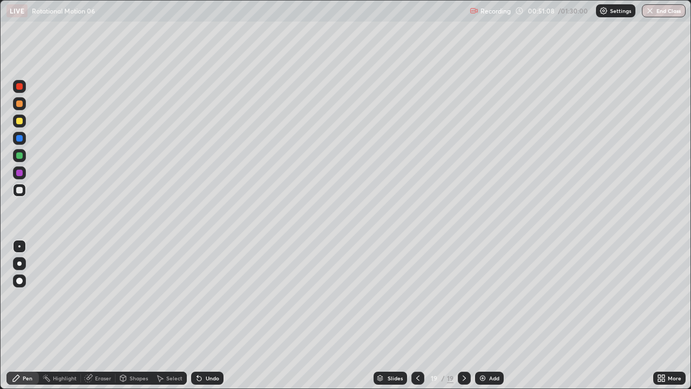
click at [487, 319] on div "Add" at bounding box center [489, 377] width 29 height 13
click at [420, 319] on div at bounding box center [417, 377] width 13 height 13
click at [464, 319] on icon at bounding box center [464, 377] width 9 height 9
click at [23, 120] on div at bounding box center [19, 120] width 13 height 13
click at [22, 191] on div at bounding box center [19, 190] width 6 height 6
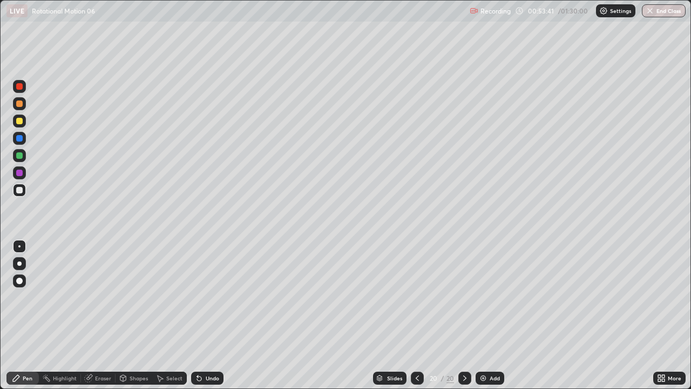
click at [139, 319] on div "Shapes" at bounding box center [139, 377] width 18 height 5
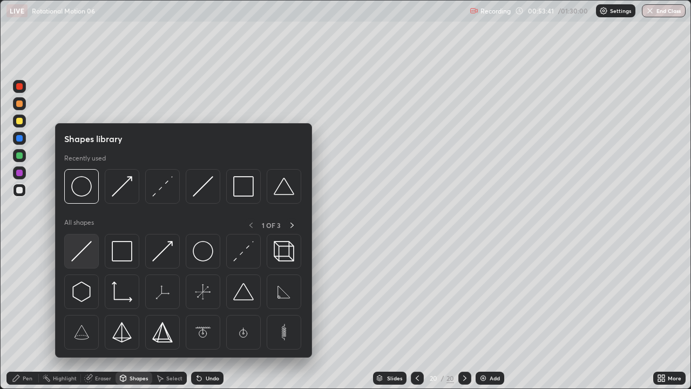
click at [87, 256] on img at bounding box center [81, 251] width 21 height 21
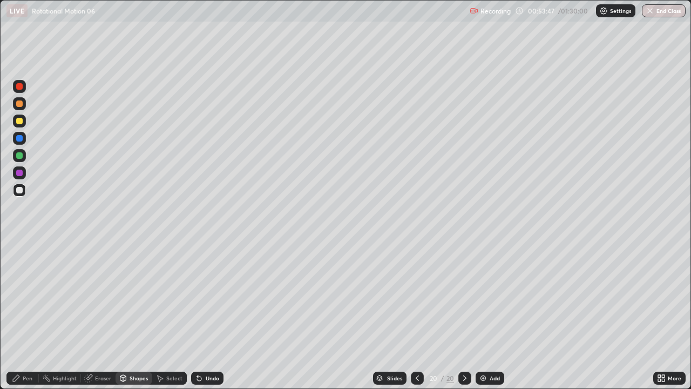
click at [28, 319] on div "Pen" at bounding box center [28, 377] width 10 height 5
click at [18, 127] on div at bounding box center [19, 120] width 13 height 13
click at [490, 319] on div "Add" at bounding box center [494, 377] width 10 height 5
click at [21, 189] on div at bounding box center [19, 190] width 6 height 6
click at [21, 122] on div at bounding box center [19, 121] width 6 height 6
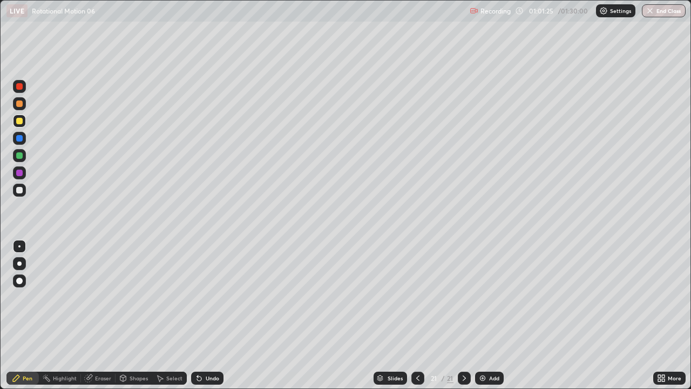
click at [133, 319] on div "Shapes" at bounding box center [139, 377] width 18 height 5
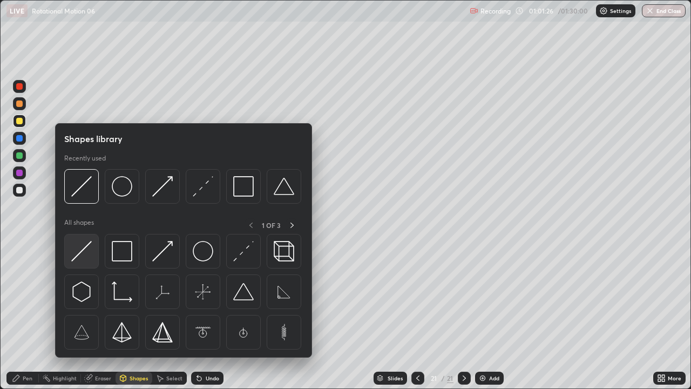
click at [87, 248] on img at bounding box center [81, 251] width 21 height 21
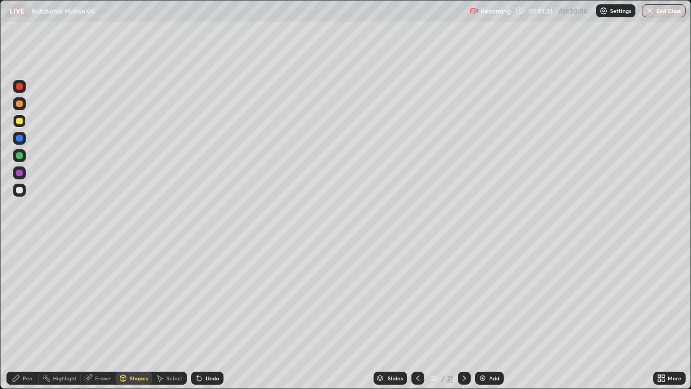
click at [25, 319] on div "Pen" at bounding box center [28, 377] width 10 height 5
click at [21, 192] on div at bounding box center [19, 190] width 6 height 6
click at [414, 319] on div at bounding box center [417, 377] width 13 height 13
click at [458, 319] on div at bounding box center [464, 377] width 13 height 13
click at [210, 319] on div "Undo" at bounding box center [207, 377] width 32 height 13
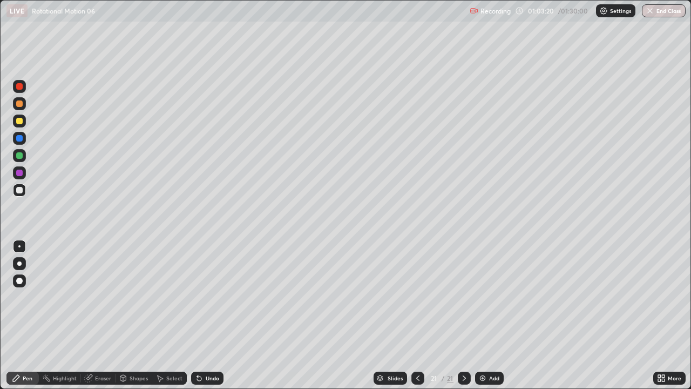
click at [208, 319] on div "Undo" at bounding box center [207, 377] width 32 height 13
click at [205, 319] on div "Undo" at bounding box center [207, 377] width 32 height 13
click at [206, 319] on div "Undo" at bounding box center [212, 377] width 13 height 5
click at [209, 319] on div "Undo" at bounding box center [212, 377] width 13 height 5
click at [479, 319] on div "Add" at bounding box center [489, 377] width 29 height 13
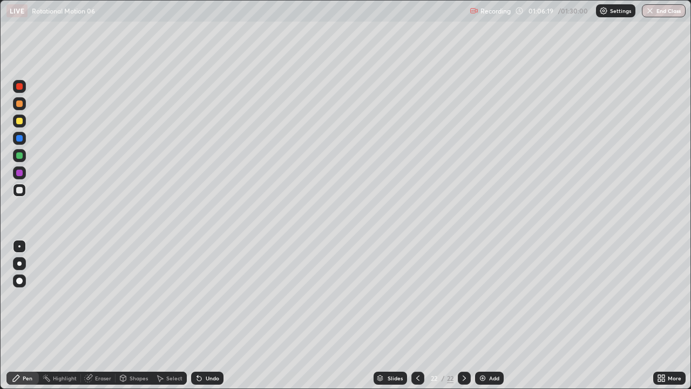
click at [22, 118] on div at bounding box center [19, 120] width 13 height 13
click at [167, 319] on div "Select" at bounding box center [174, 377] width 16 height 5
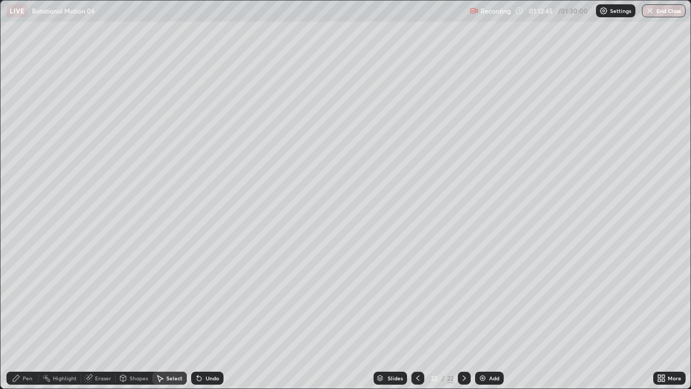
click at [135, 319] on div "Shapes" at bounding box center [139, 377] width 18 height 5
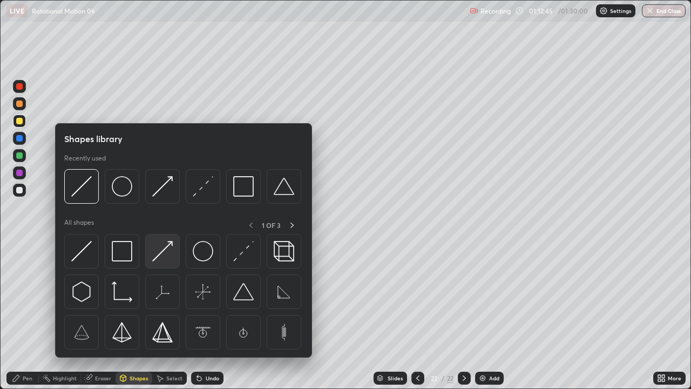
click at [167, 248] on img at bounding box center [162, 251] width 21 height 21
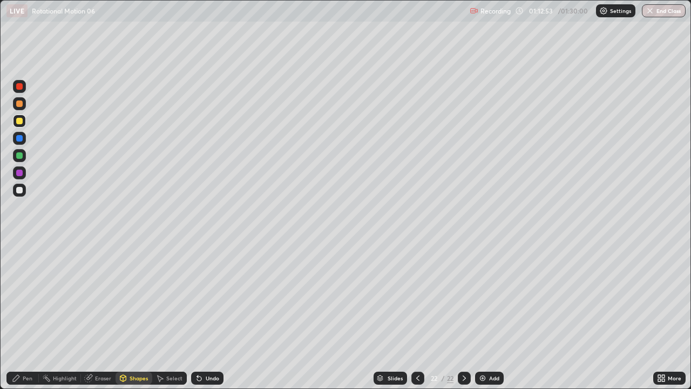
click at [167, 319] on div "Select" at bounding box center [174, 377] width 16 height 5
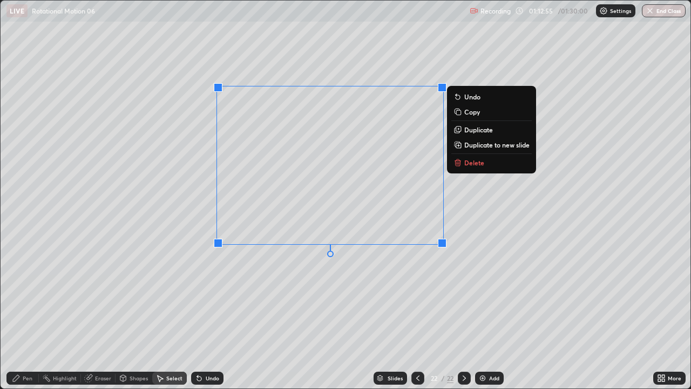
click at [462, 165] on button "Delete" at bounding box center [491, 162] width 80 height 13
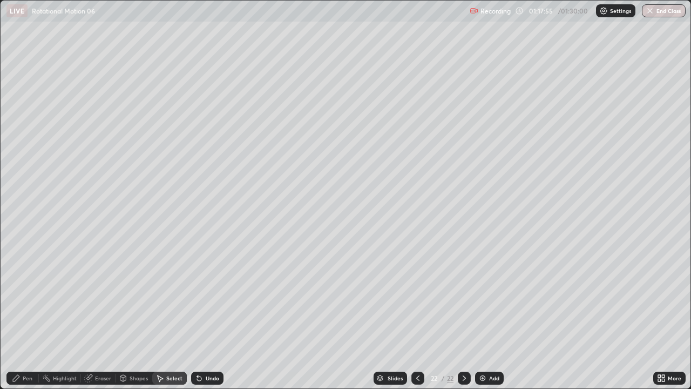
click at [132, 319] on div "Shapes" at bounding box center [139, 377] width 18 height 5
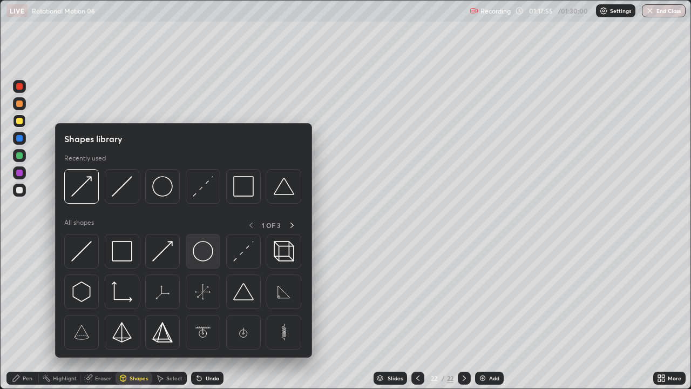
click at [205, 260] on img at bounding box center [203, 251] width 21 height 21
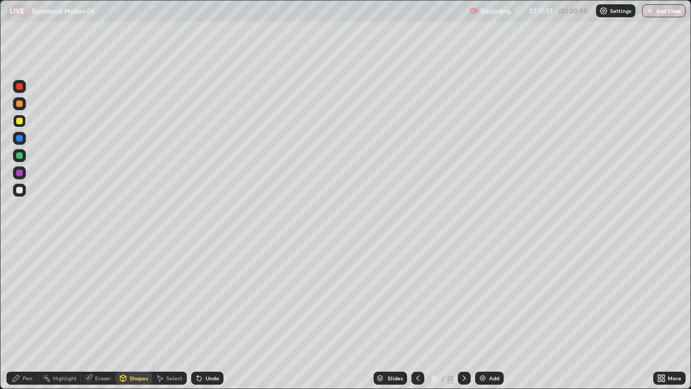
click at [24, 319] on div "Pen" at bounding box center [22, 377] width 32 height 13
click at [19, 189] on div at bounding box center [19, 190] width 6 height 6
click at [208, 319] on div "Undo" at bounding box center [207, 377] width 32 height 13
click at [212, 319] on div "Undo" at bounding box center [212, 377] width 13 height 5
click at [171, 319] on div "Select" at bounding box center [169, 377] width 35 height 13
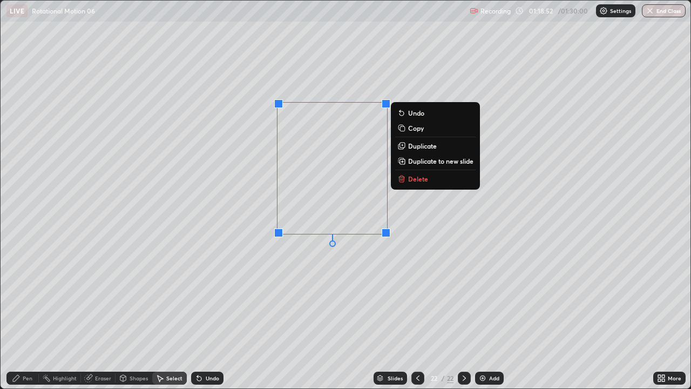
click at [416, 180] on p "Delete" at bounding box center [418, 178] width 20 height 9
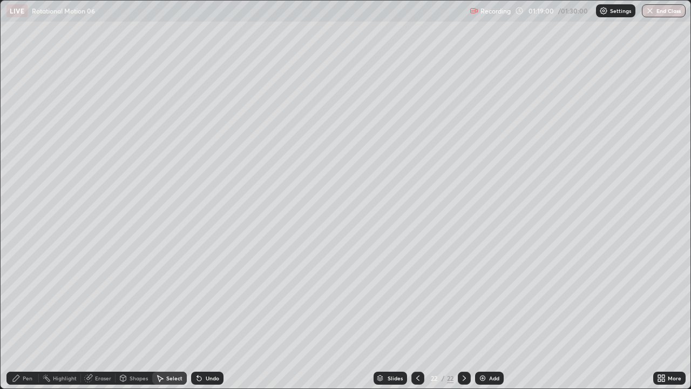
click at [31, 319] on div "Pen" at bounding box center [28, 377] width 10 height 5
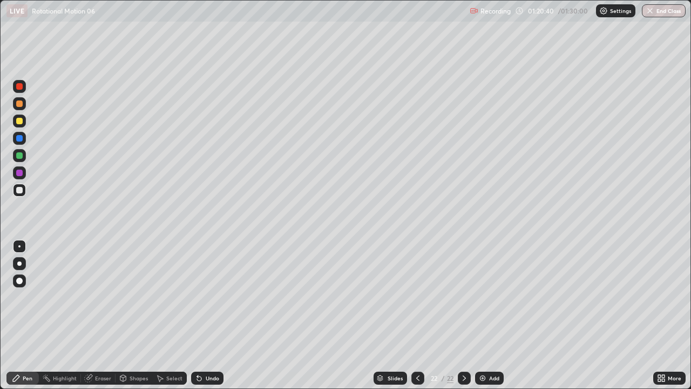
click at [23, 121] on div at bounding box center [19, 120] width 13 height 13
click at [19, 189] on div at bounding box center [19, 190] width 6 height 6
click at [664, 9] on button "End Class" at bounding box center [664, 10] width 43 height 13
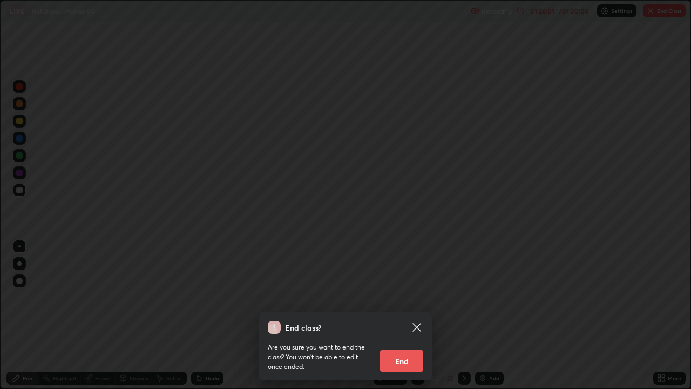
click at [401, 319] on button "End" at bounding box center [401, 361] width 43 height 22
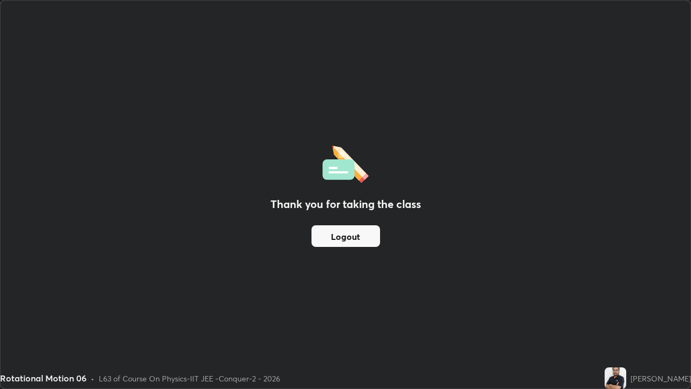
click at [339, 235] on button "Logout" at bounding box center [345, 236] width 69 height 22
